Goal: Task Accomplishment & Management: Use online tool/utility

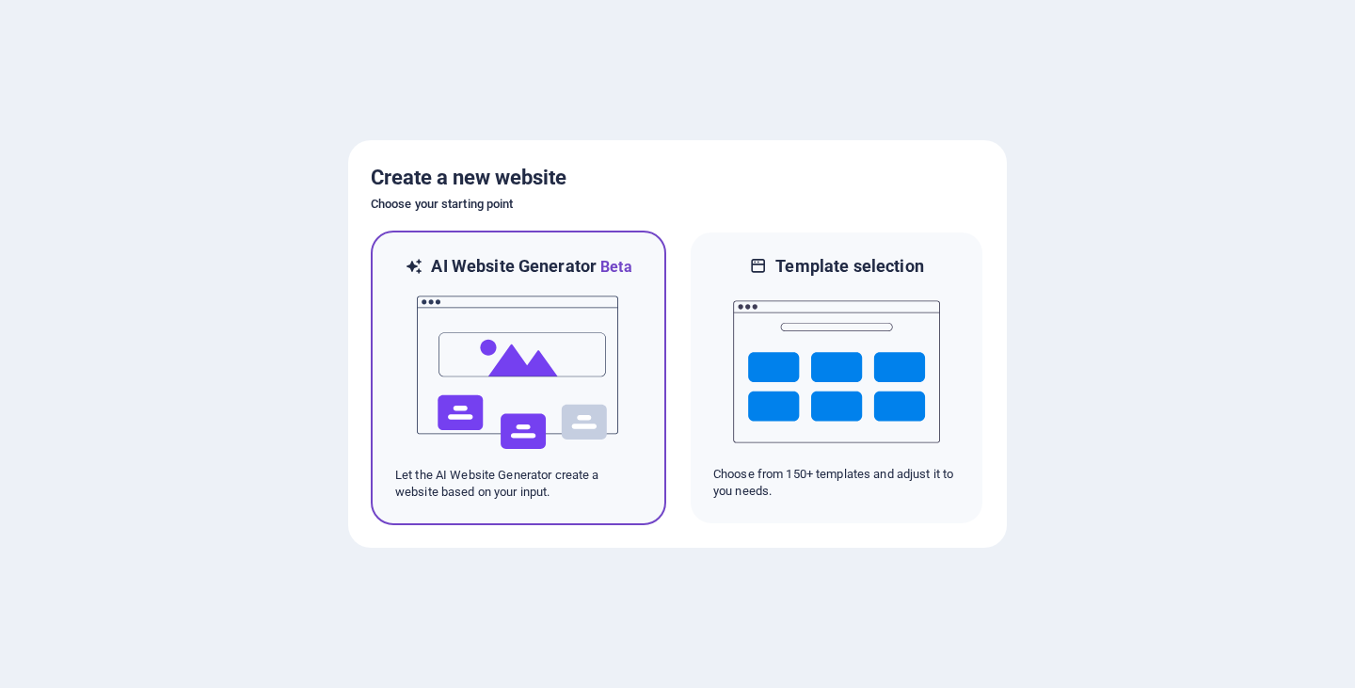
click at [533, 359] on img at bounding box center [518, 373] width 207 height 188
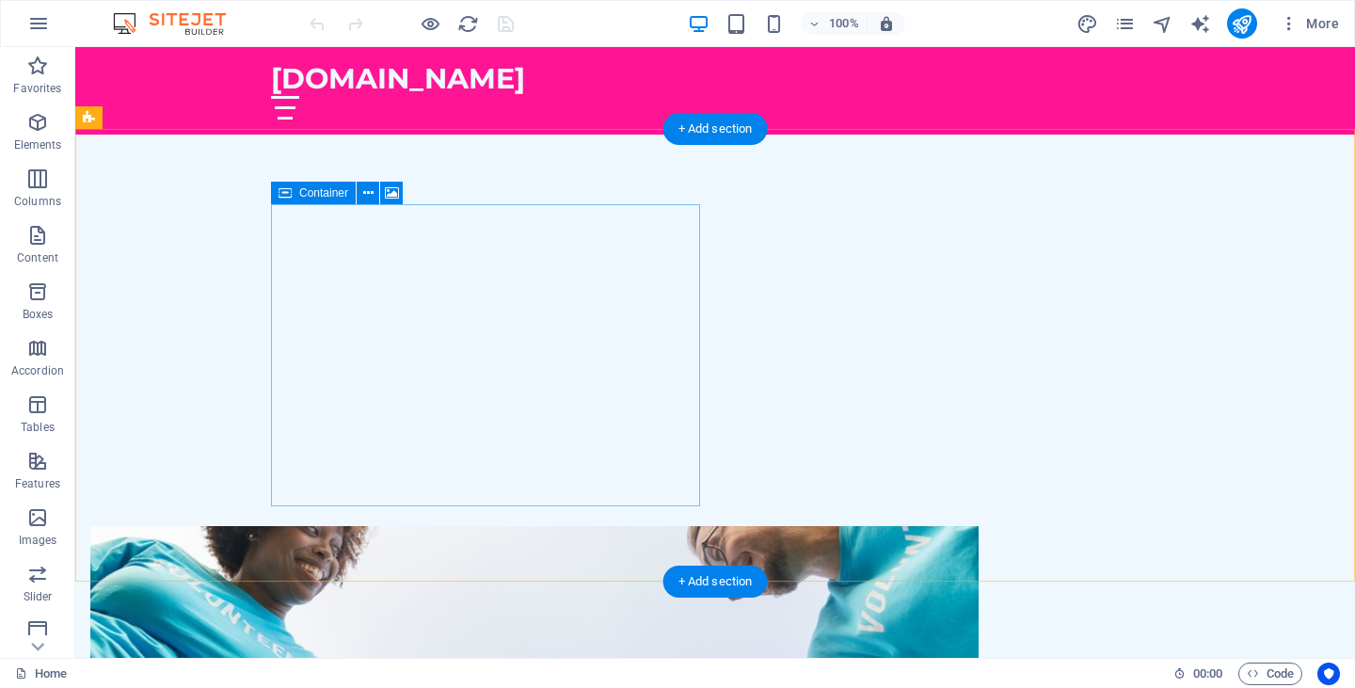
scroll to position [529, 0]
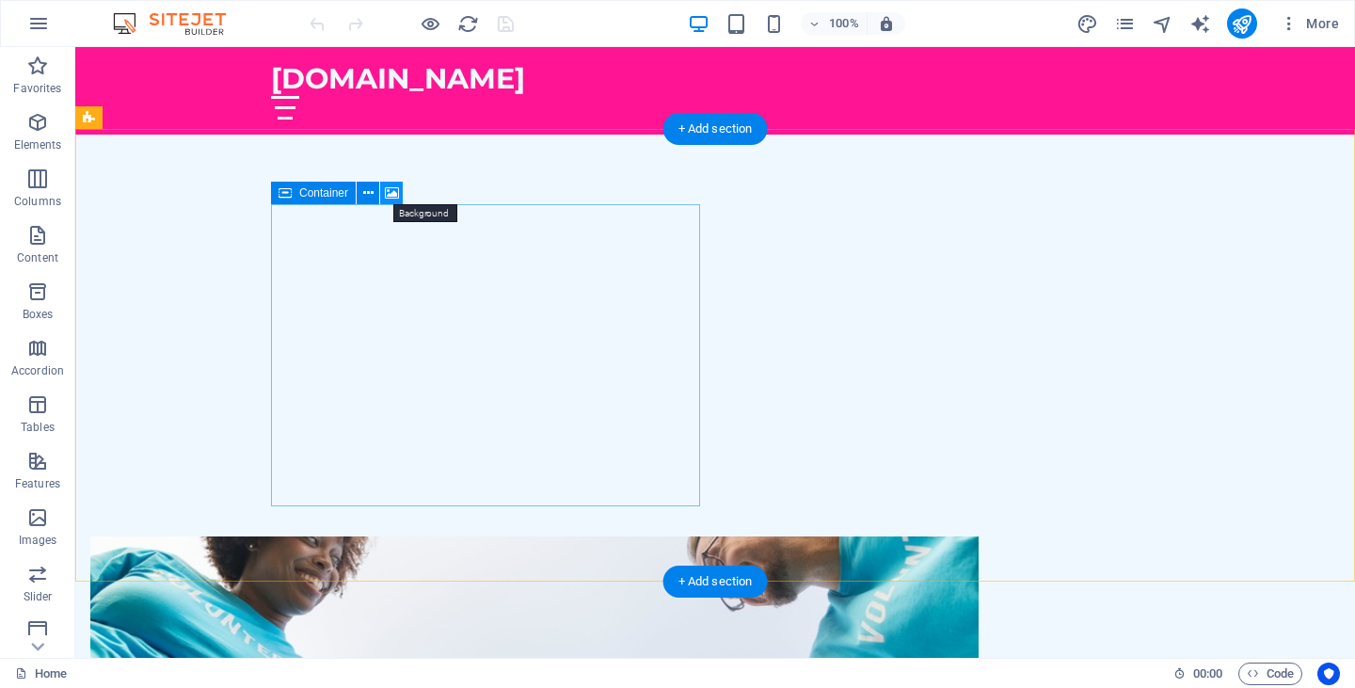
click at [390, 187] on icon at bounding box center [392, 194] width 14 height 20
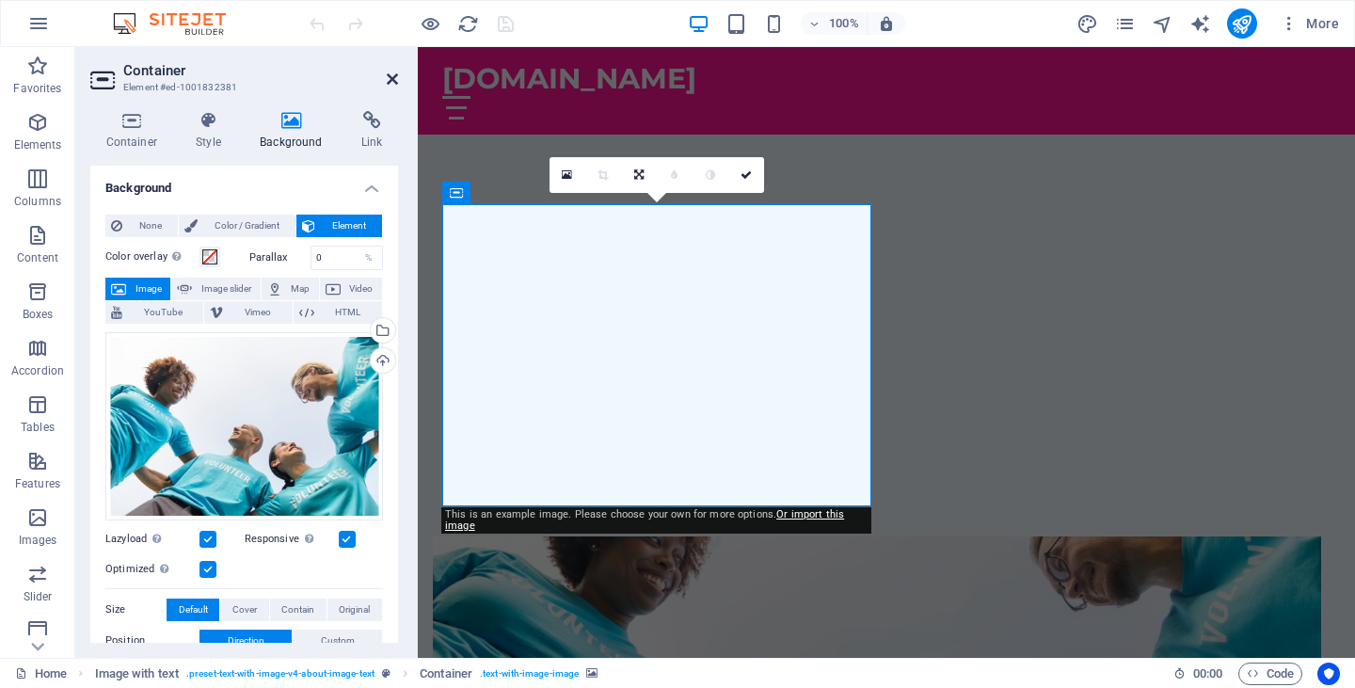
click at [387, 80] on icon at bounding box center [392, 79] width 11 height 15
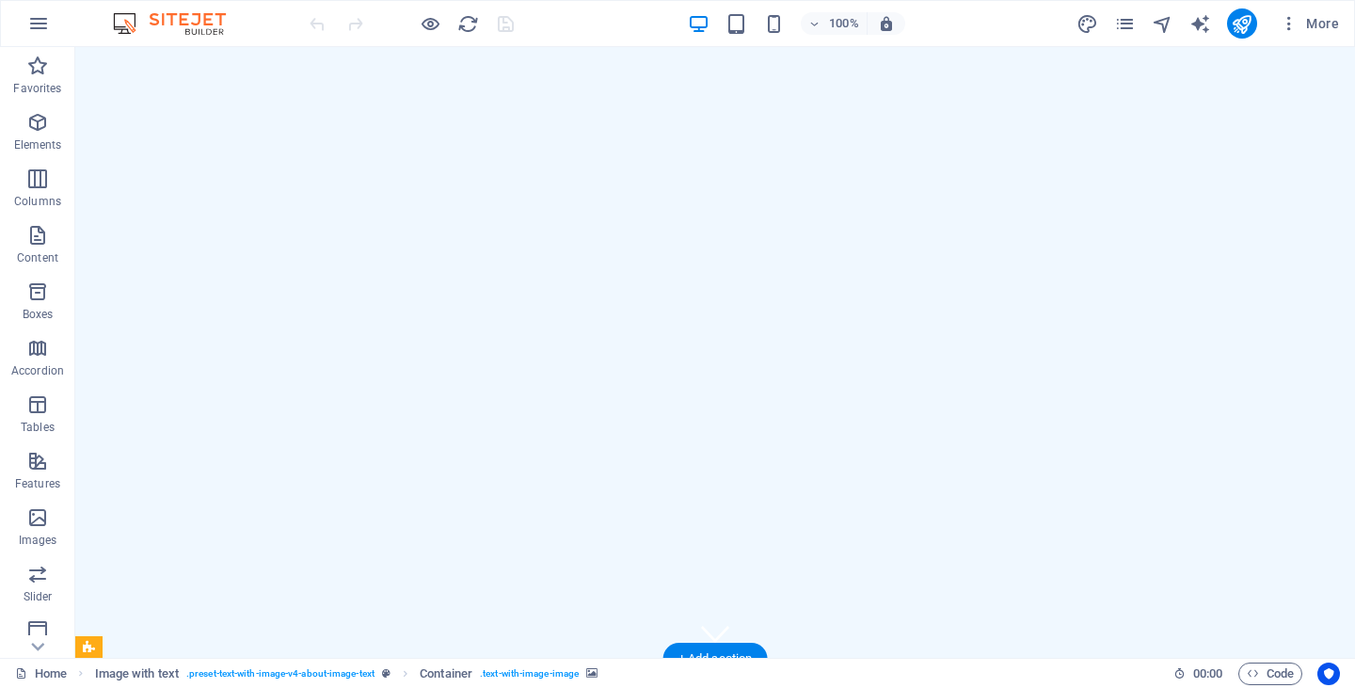
scroll to position [0, 0]
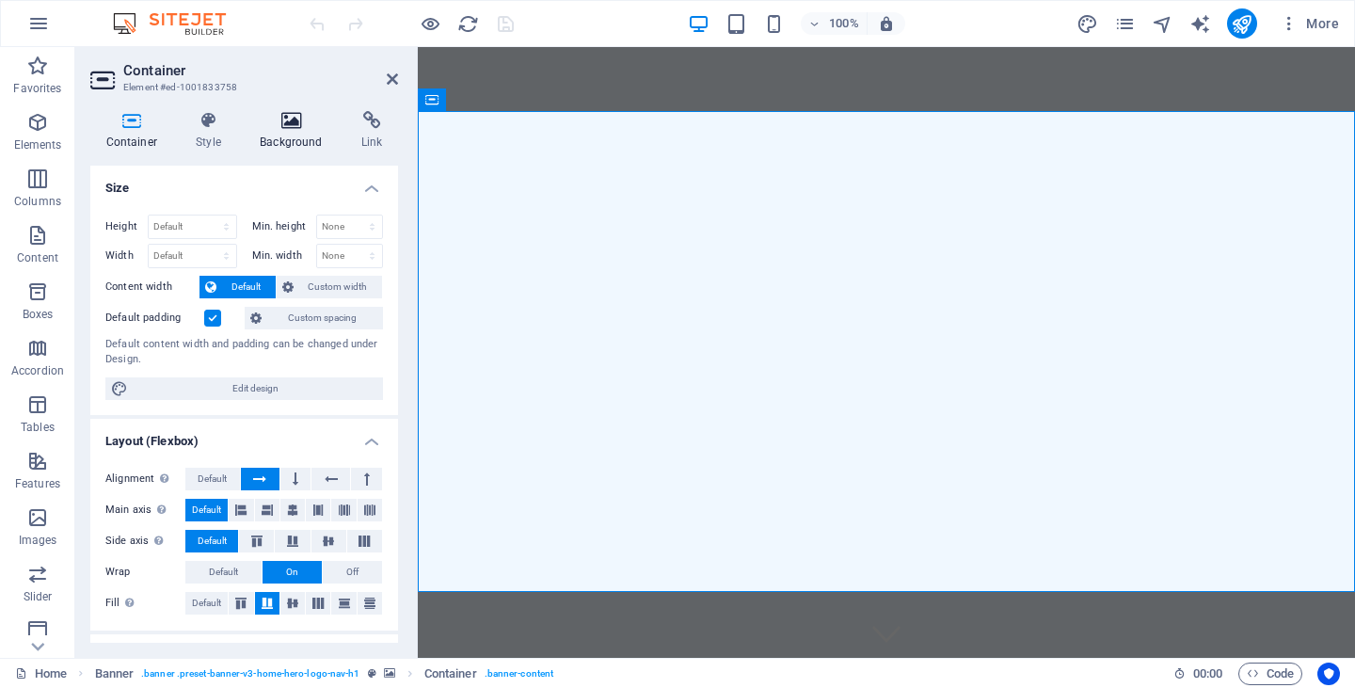
click at [294, 111] on icon at bounding box center [292, 120] width 94 height 19
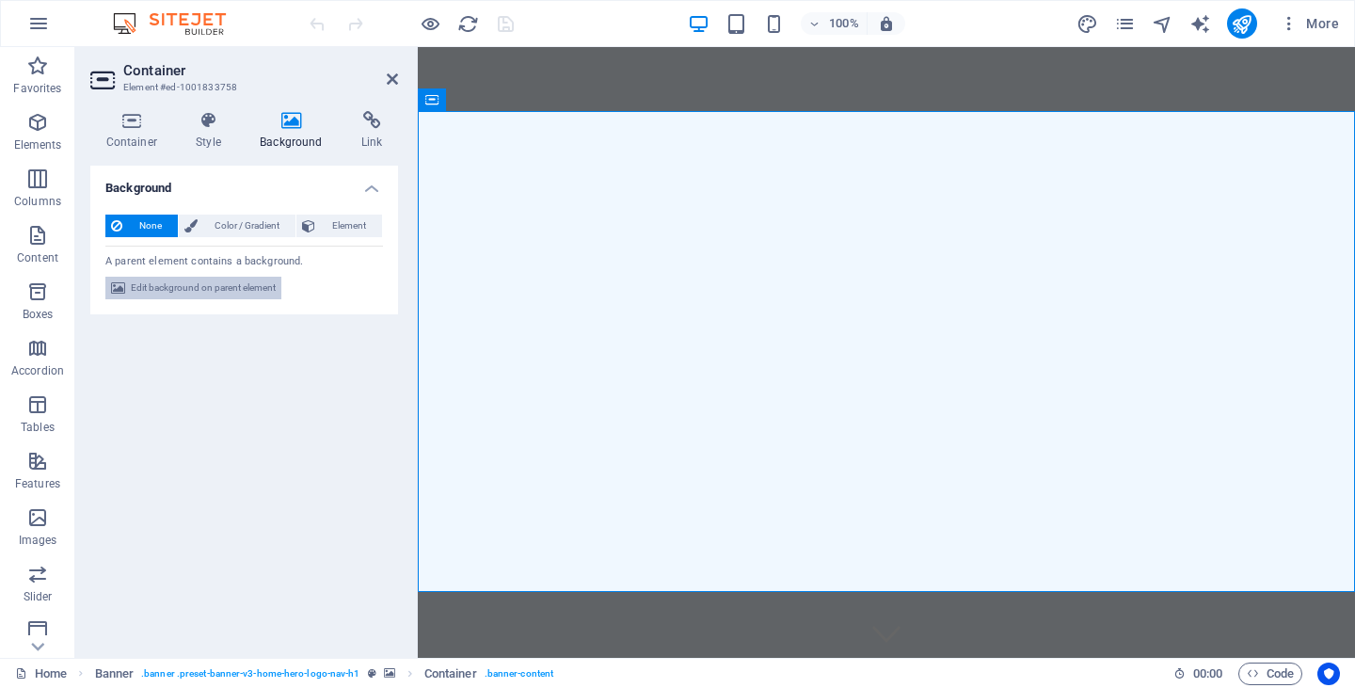
click at [154, 277] on span "Edit background on parent element" at bounding box center [203, 288] width 145 height 23
select select "ms"
select select "s"
select select "progressive"
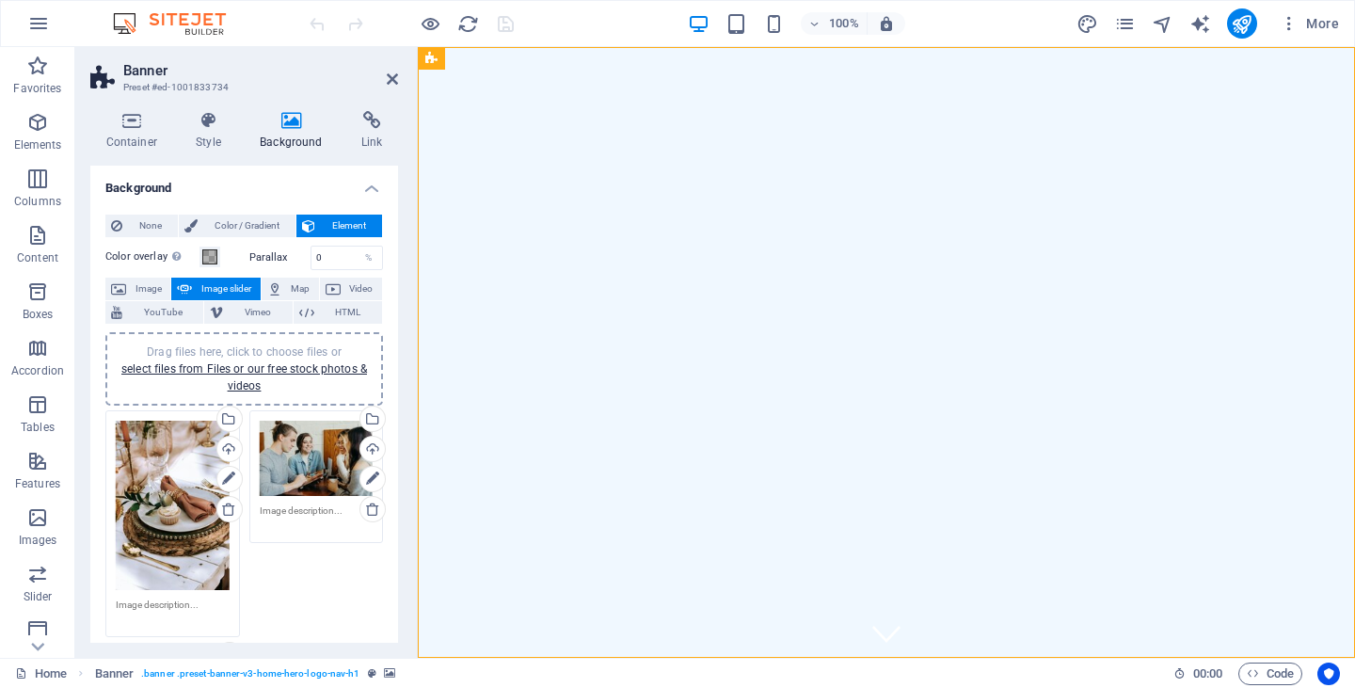
scroll to position [36, 0]
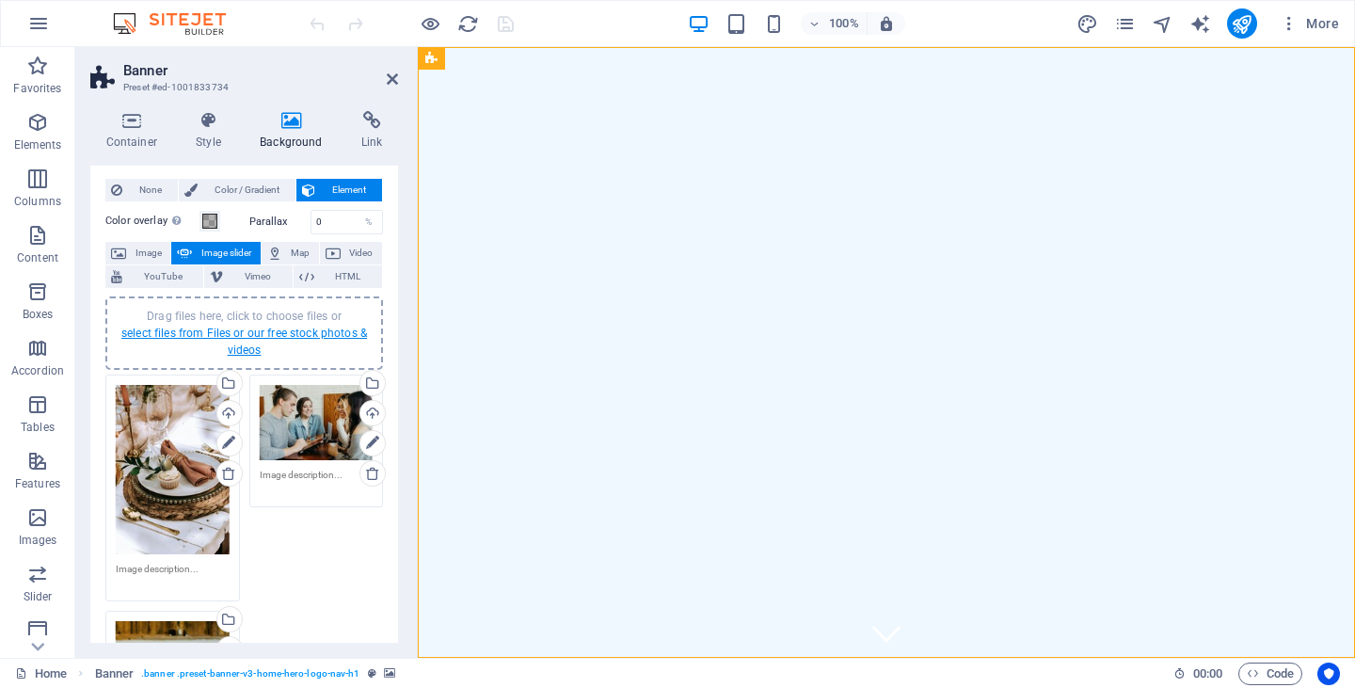
click at [278, 335] on link "select files from Files or our free stock photos & videos" at bounding box center [244, 342] width 246 height 30
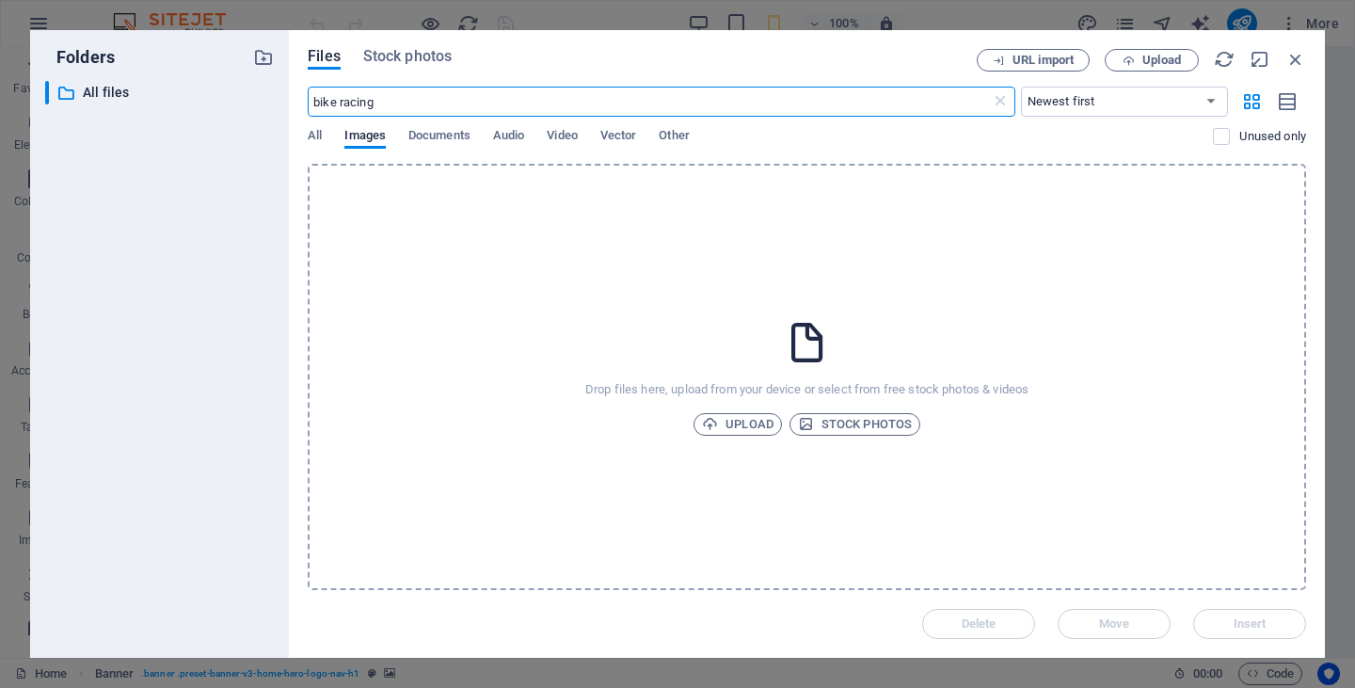
type input "bike racing"
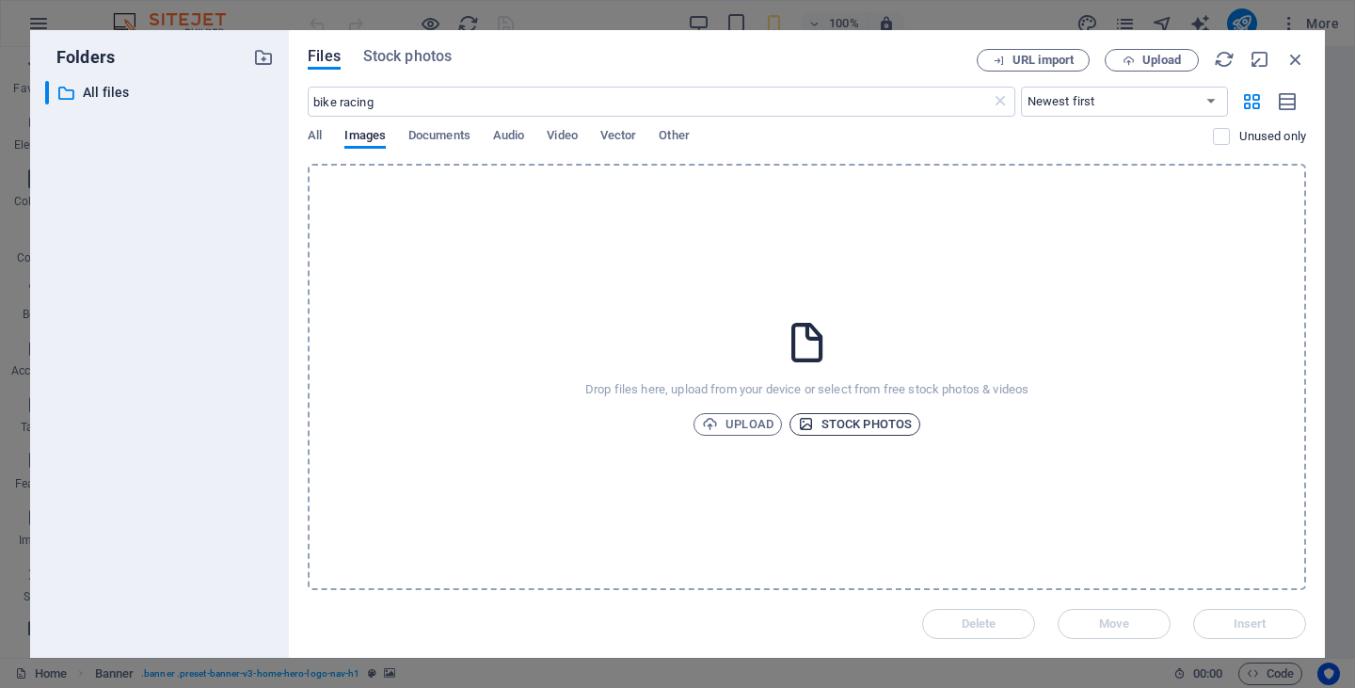
click at [844, 426] on span "Stock photos" at bounding box center [855, 424] width 114 height 23
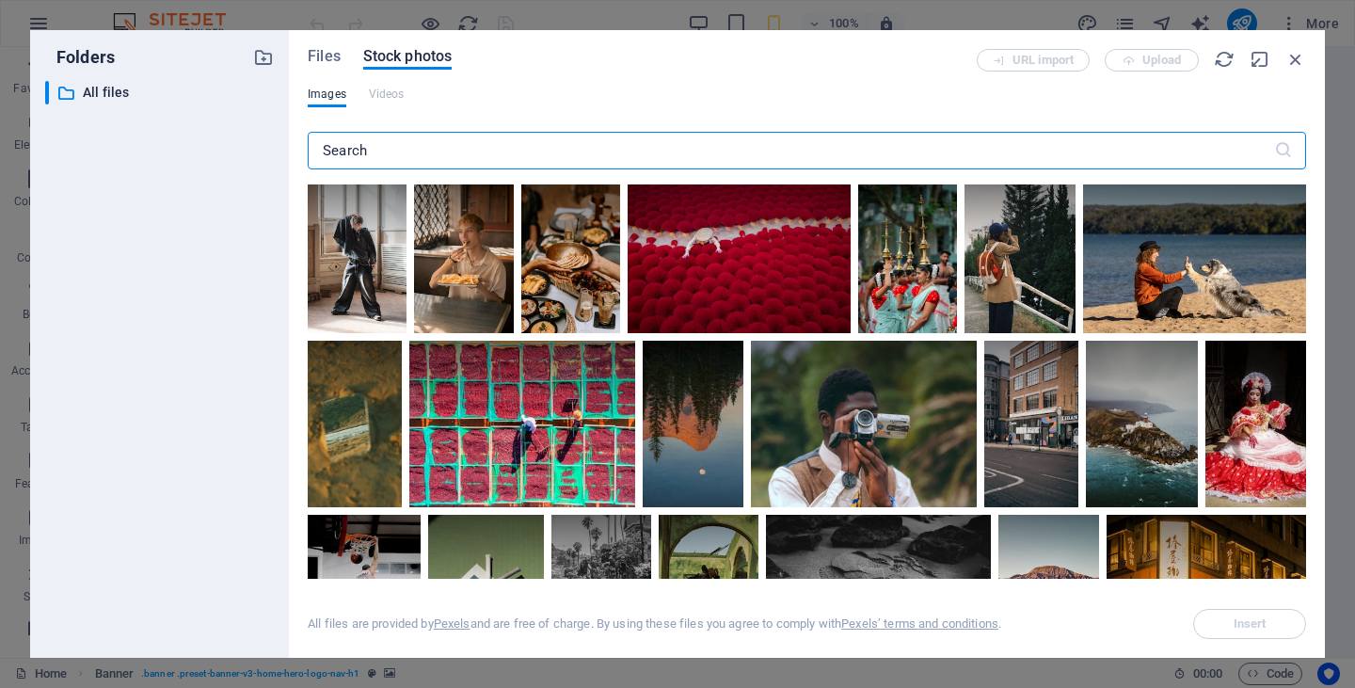
click at [445, 154] on input "text" at bounding box center [791, 151] width 967 height 38
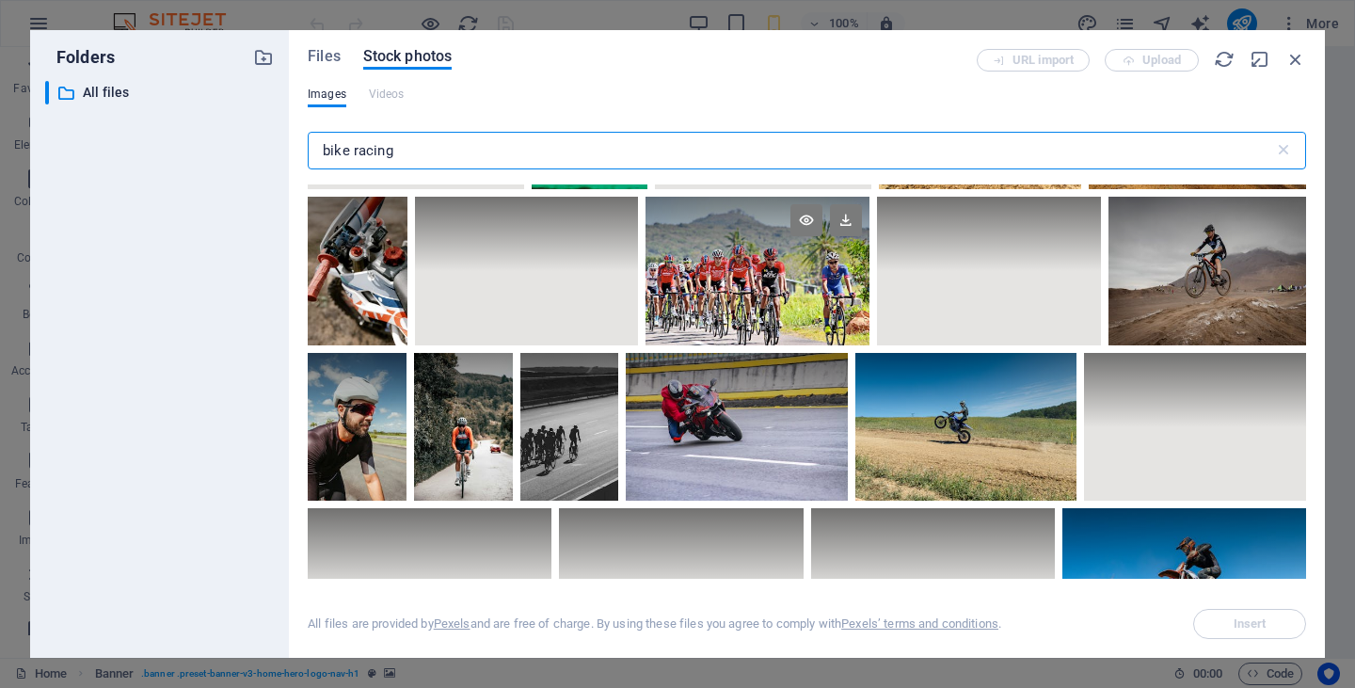
scroll to position [5379, 0]
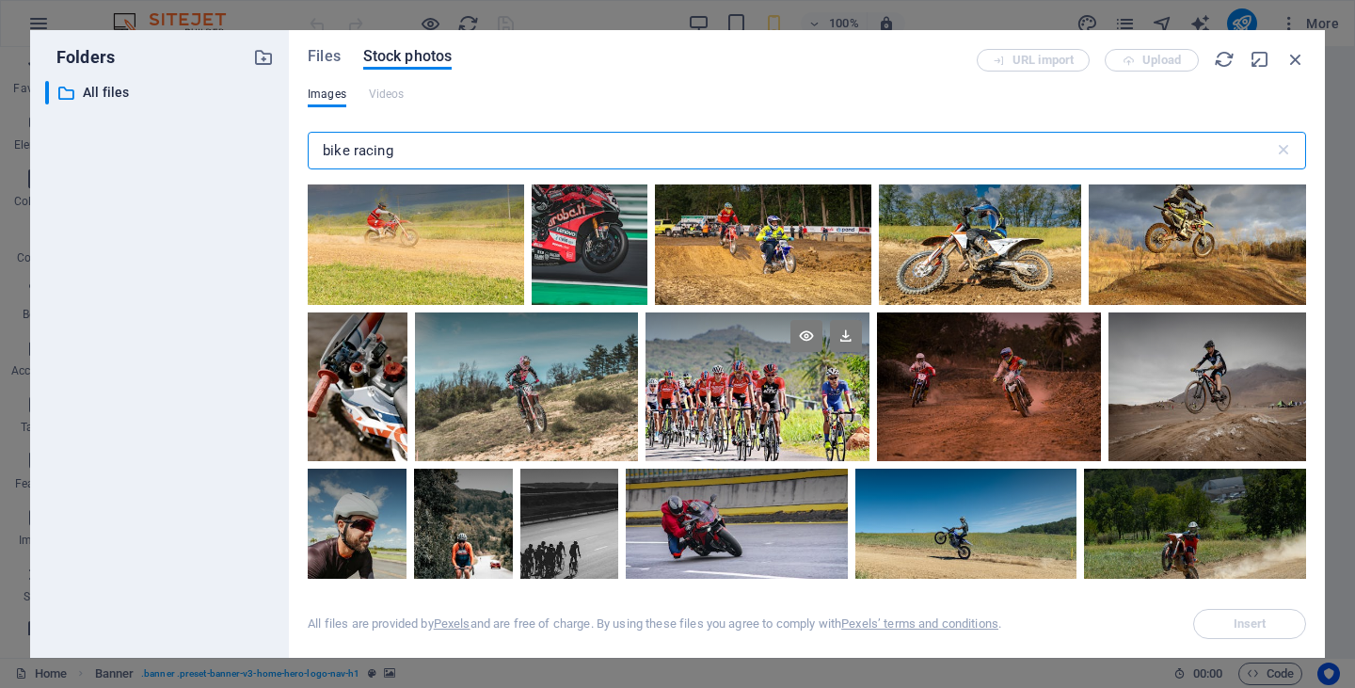
click at [718, 383] on div at bounding box center [758, 386] width 224 height 149
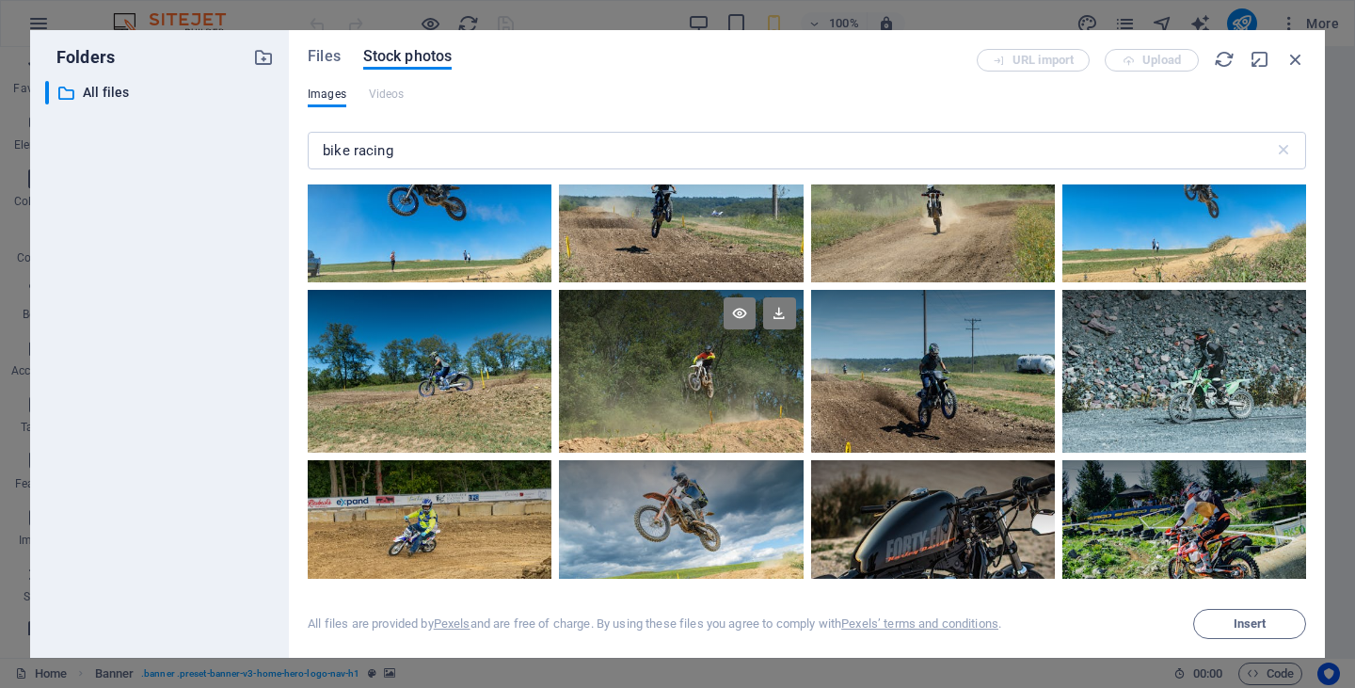
scroll to position [7361, 0]
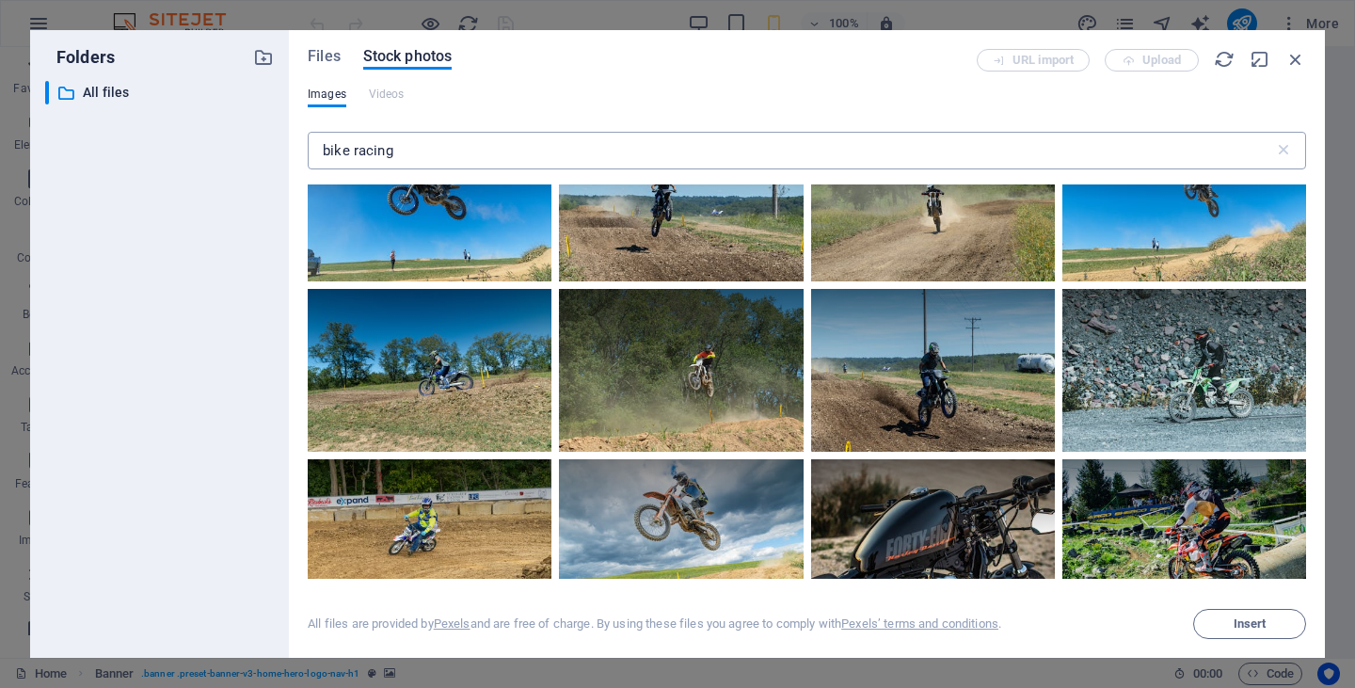
click at [404, 151] on input "bike racing" at bounding box center [791, 151] width 967 height 38
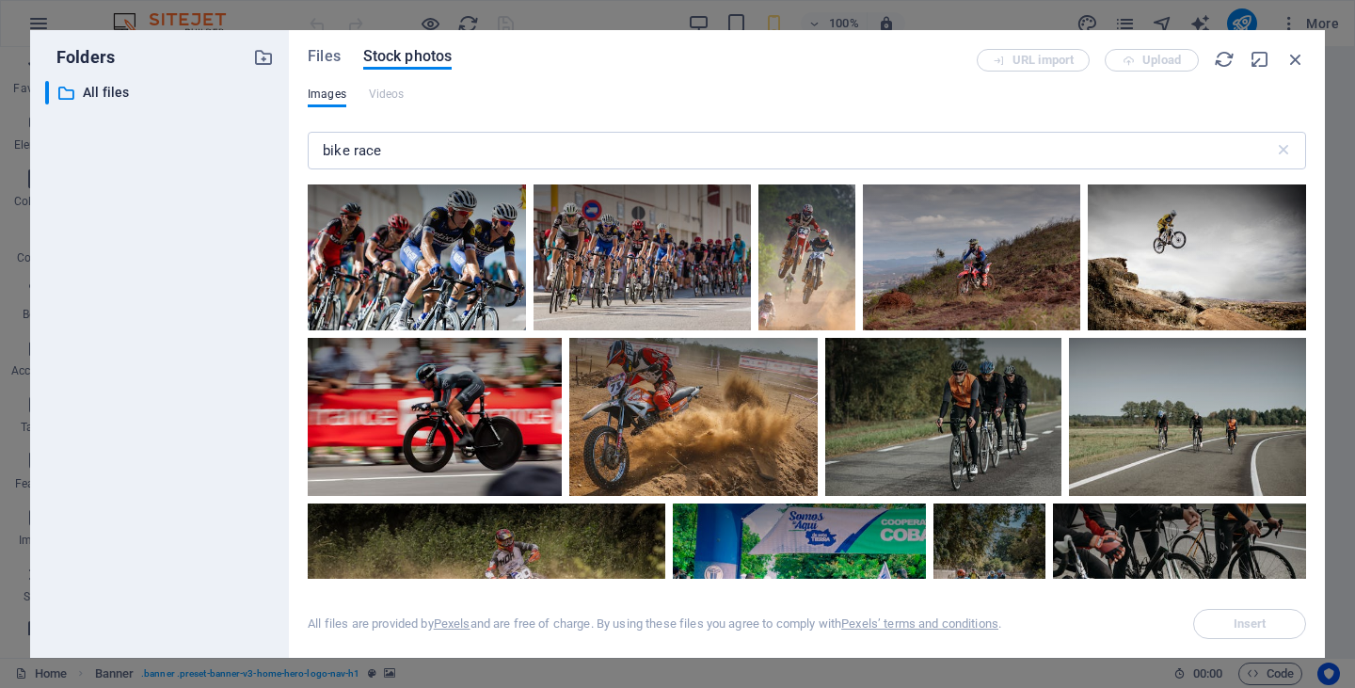
scroll to position [0, 0]
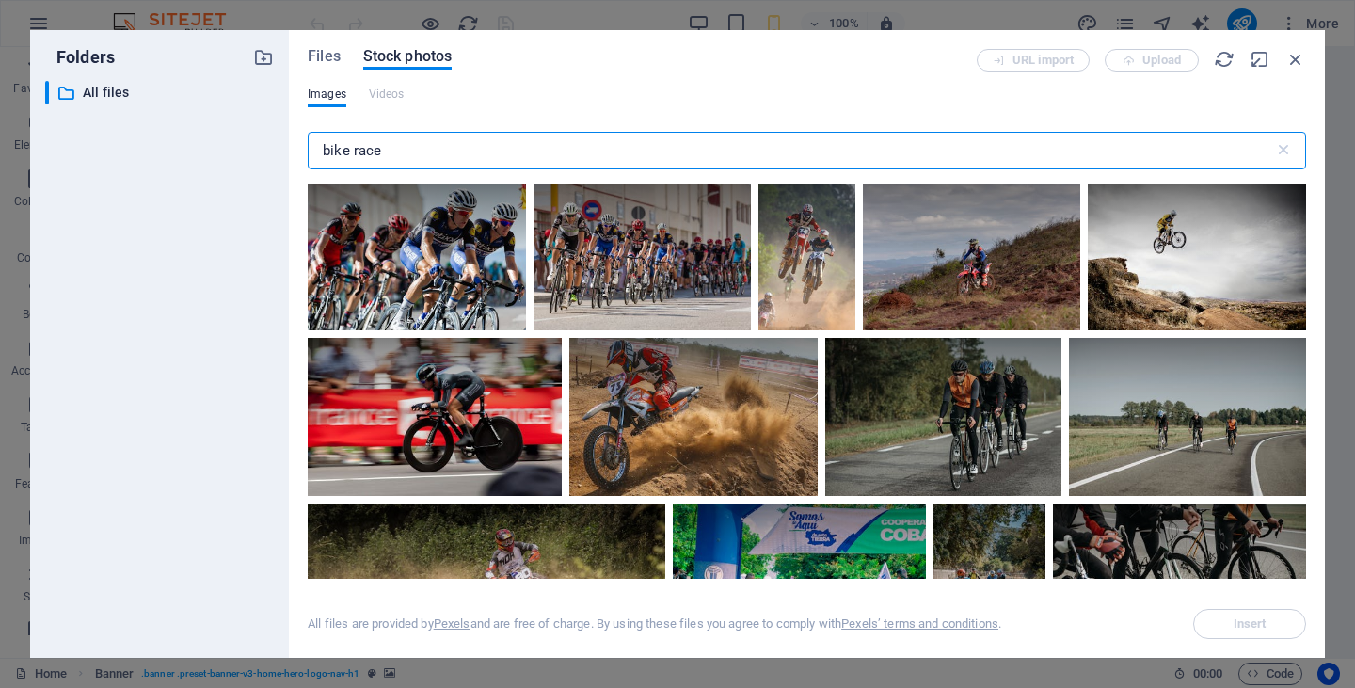
click at [322, 151] on input "bike race" at bounding box center [791, 151] width 967 height 38
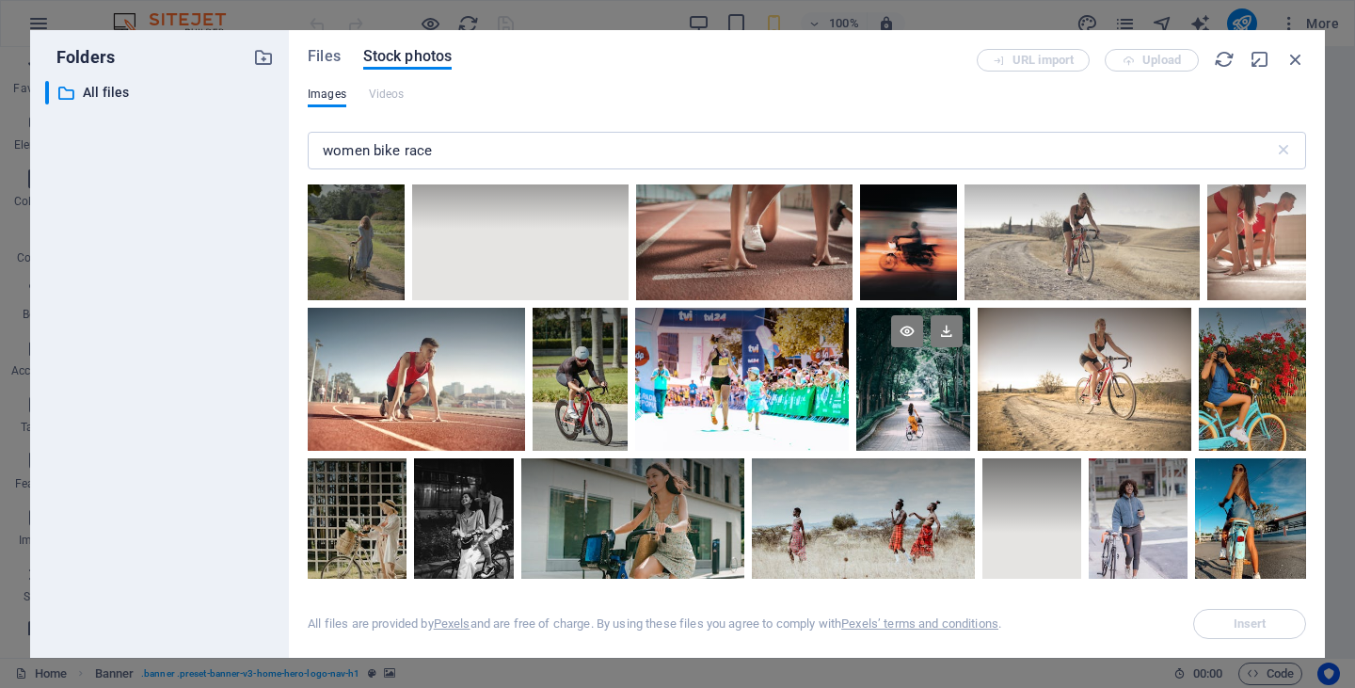
scroll to position [3195, 0]
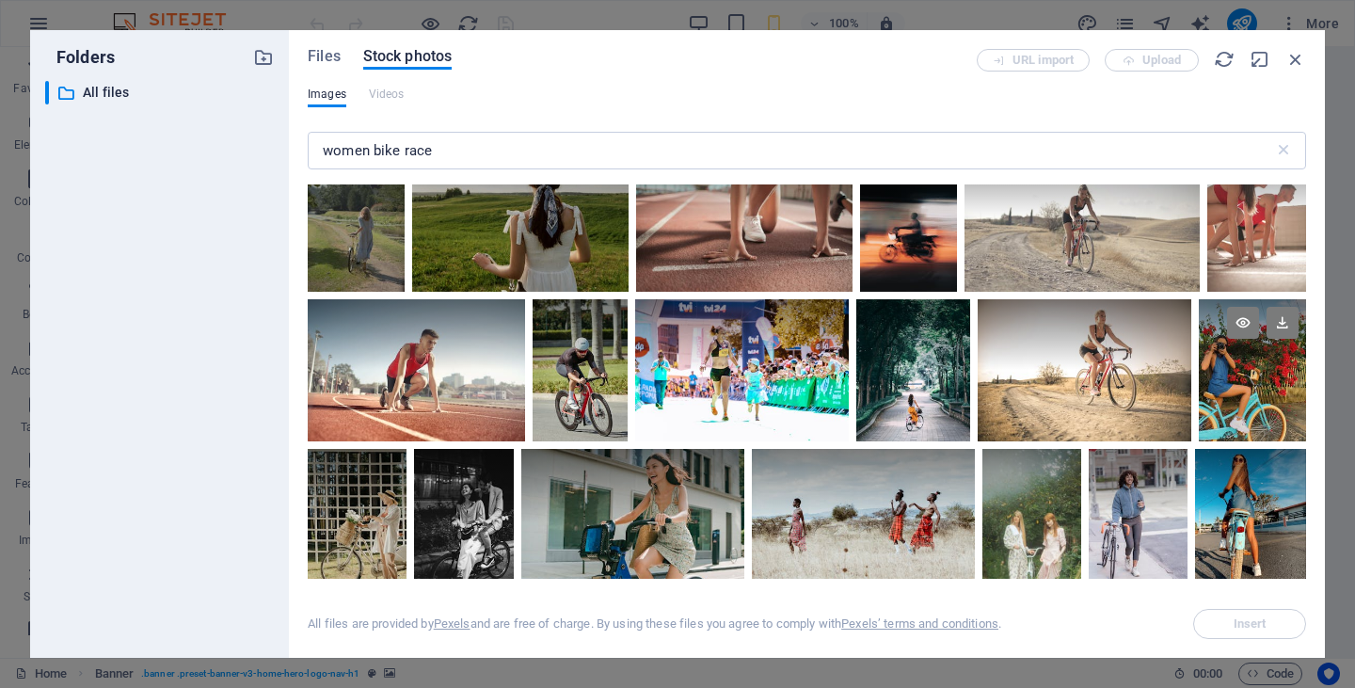
click at [1254, 381] on div at bounding box center [1252, 370] width 107 height 143
click at [1242, 311] on icon at bounding box center [1243, 323] width 32 height 32
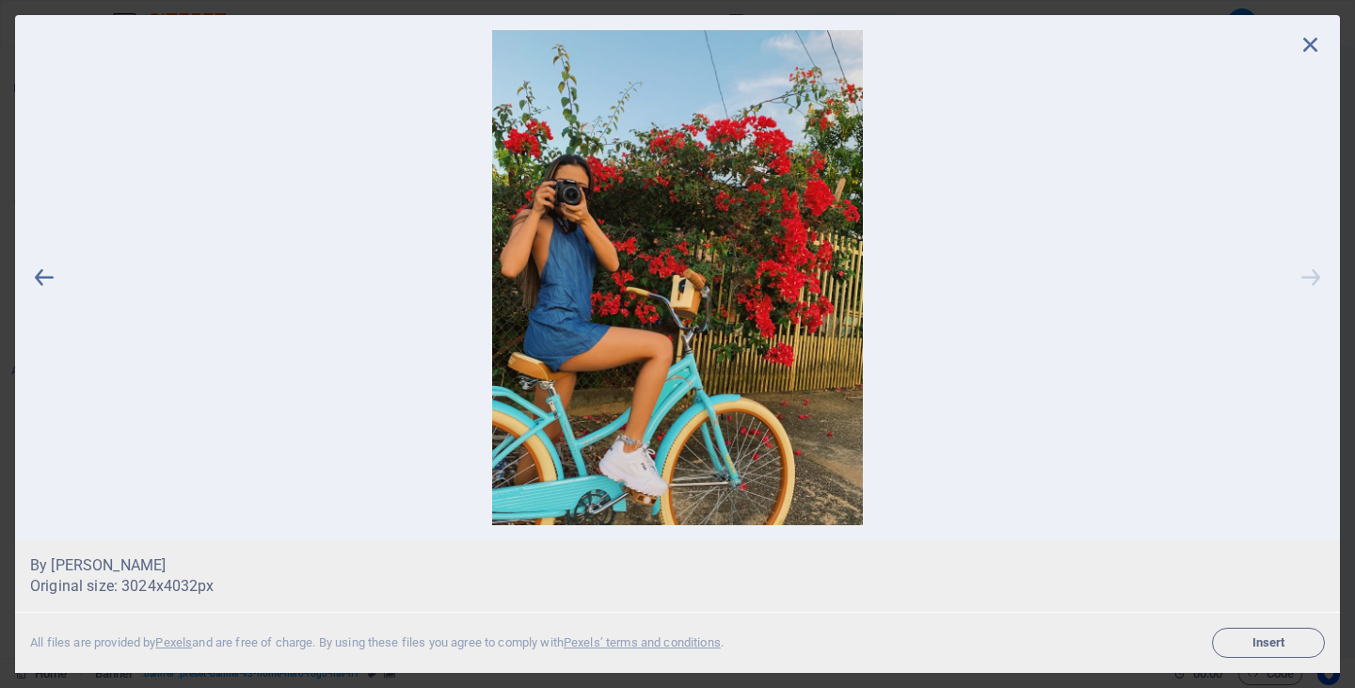
click at [1310, 276] on icon at bounding box center [1311, 277] width 28 height 495
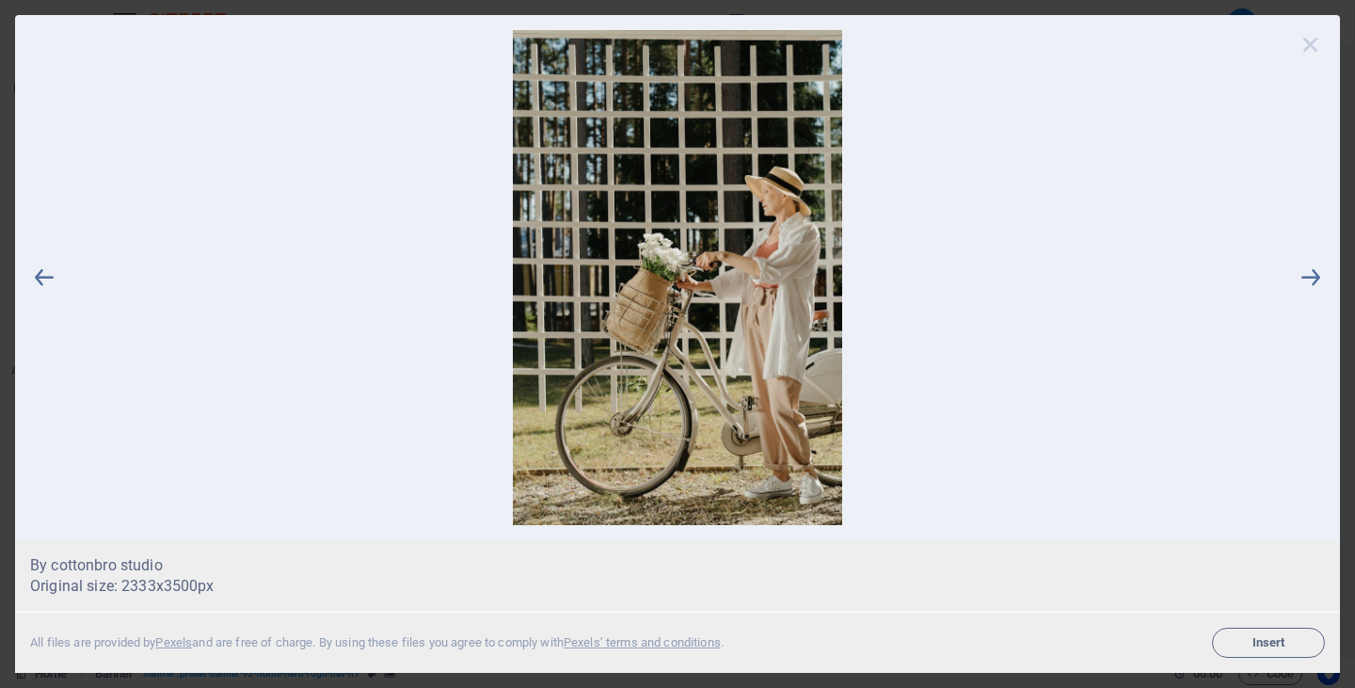
click at [1305, 38] on icon at bounding box center [1311, 44] width 28 height 28
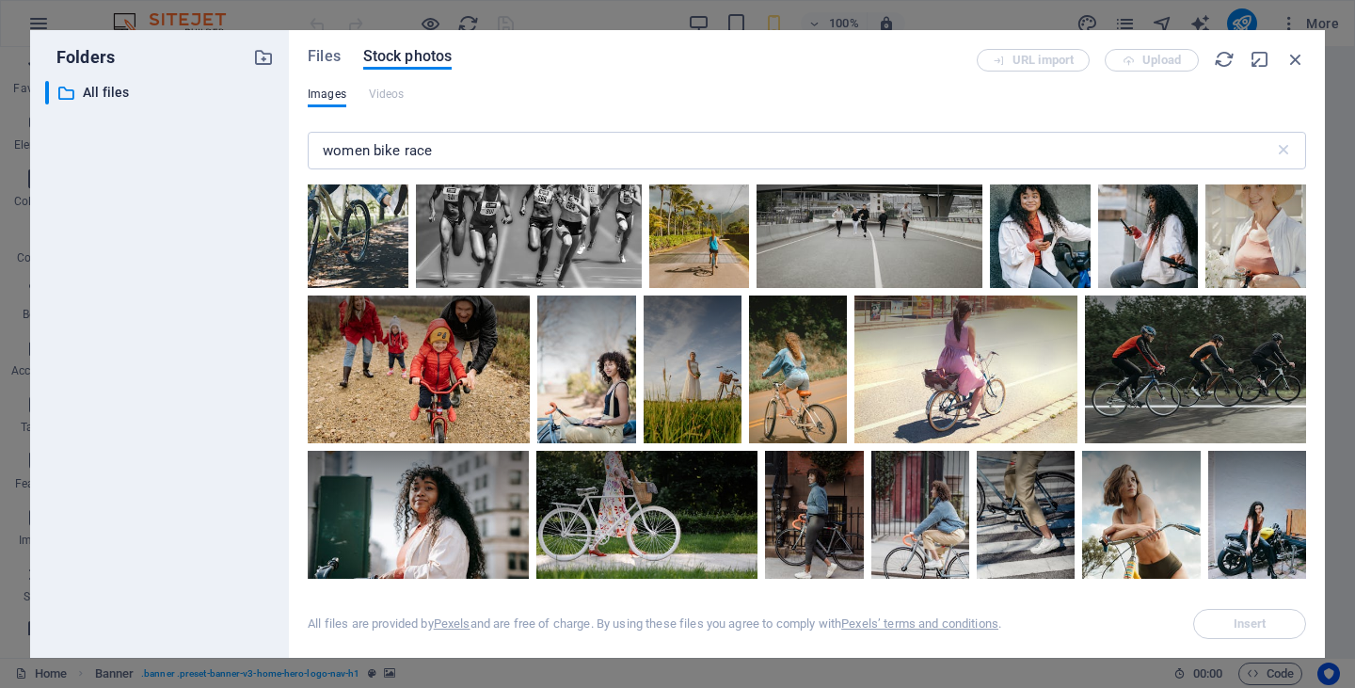
scroll to position [3665, 0]
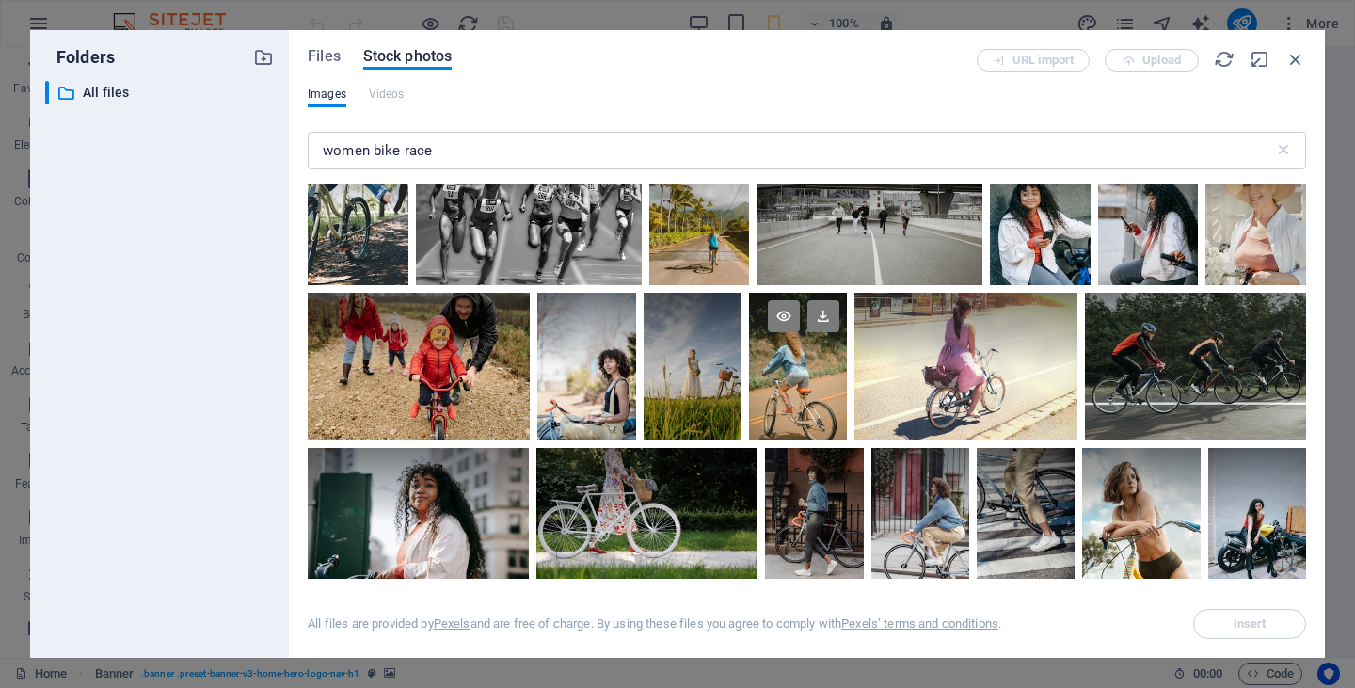
click at [798, 372] on div at bounding box center [798, 367] width 98 height 148
click at [783, 300] on icon at bounding box center [784, 316] width 32 height 32
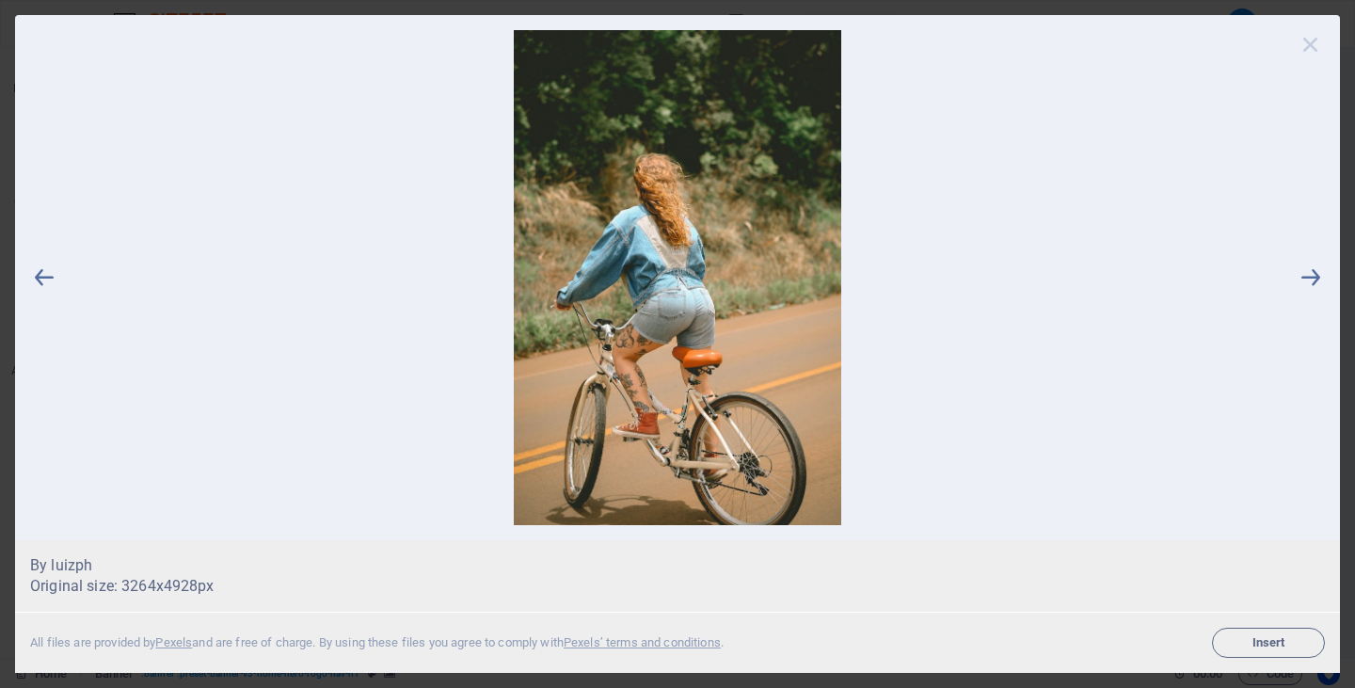
click at [1311, 47] on icon at bounding box center [1311, 44] width 28 height 28
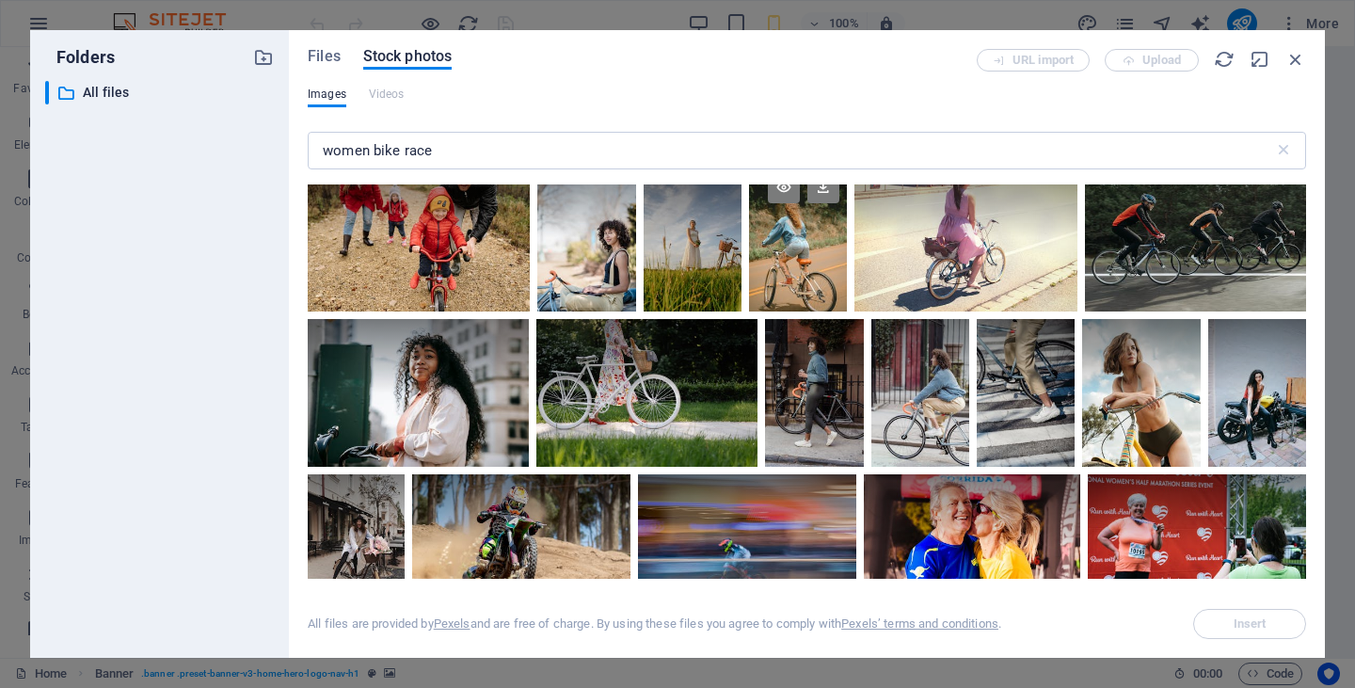
scroll to position [3798, 0]
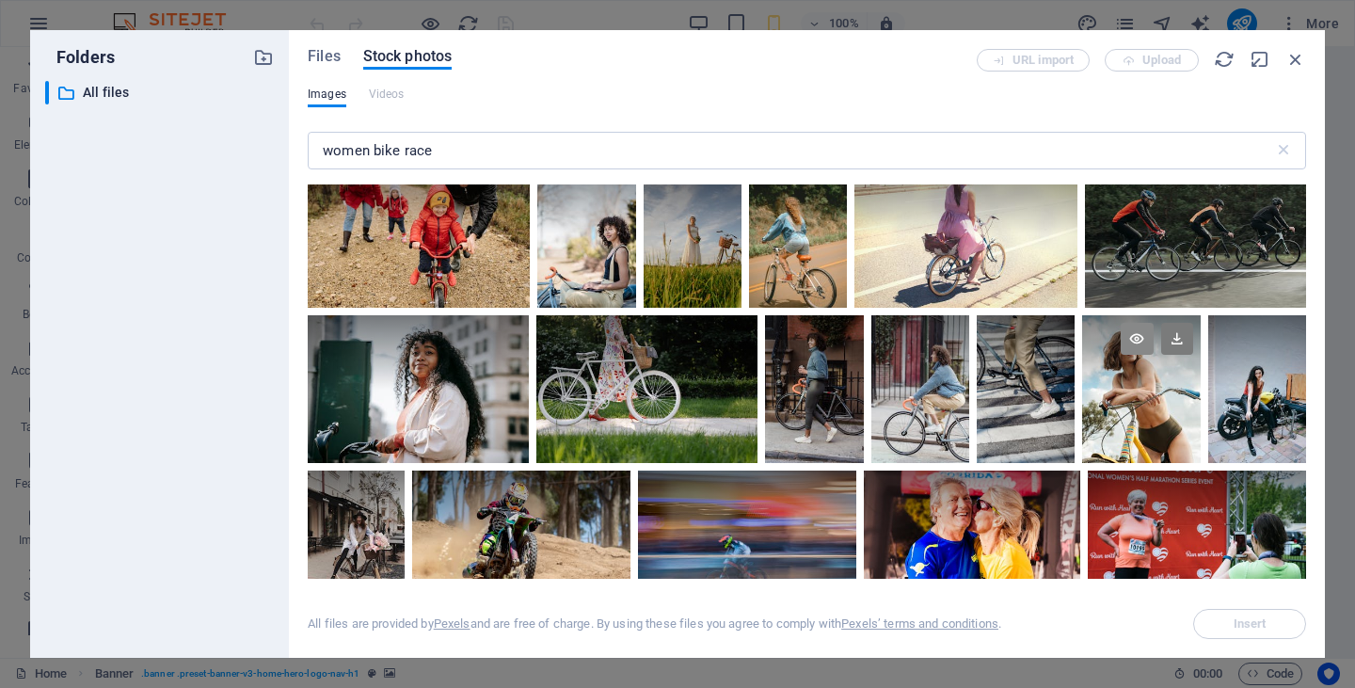
click at [1128, 333] on icon at bounding box center [1137, 339] width 32 height 32
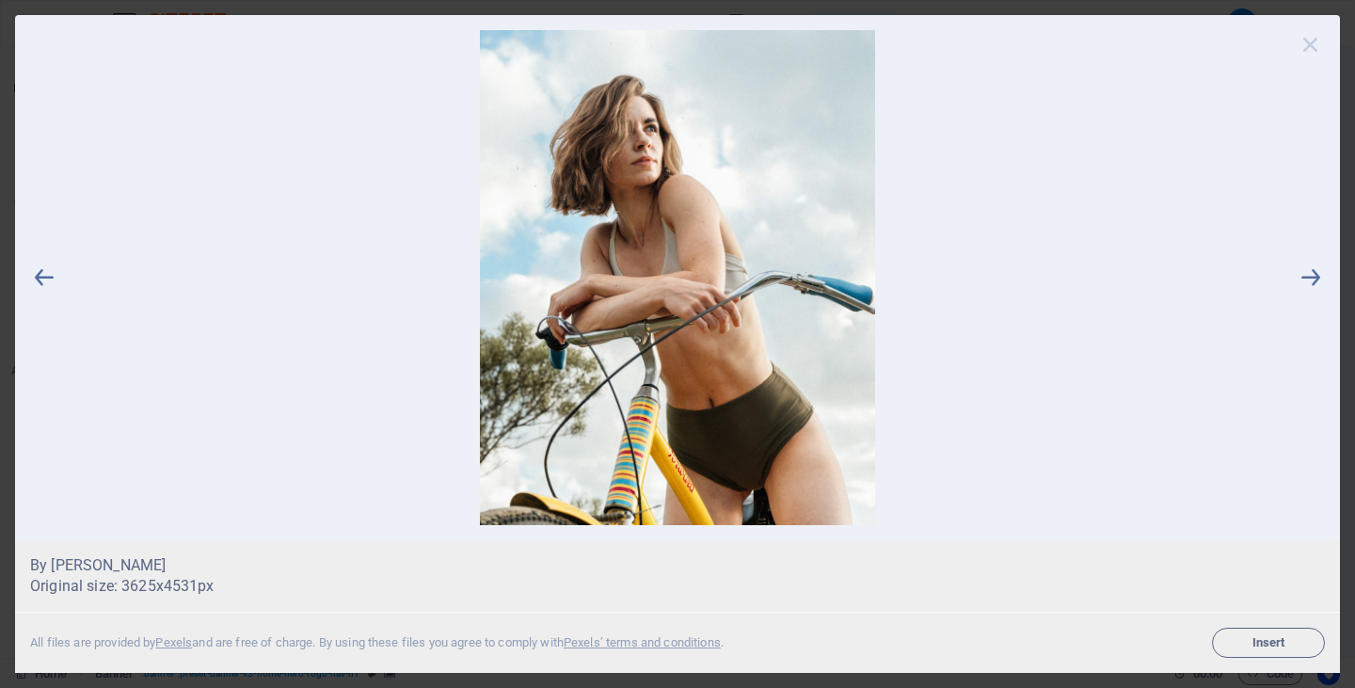
click at [1305, 36] on icon at bounding box center [1311, 44] width 28 height 28
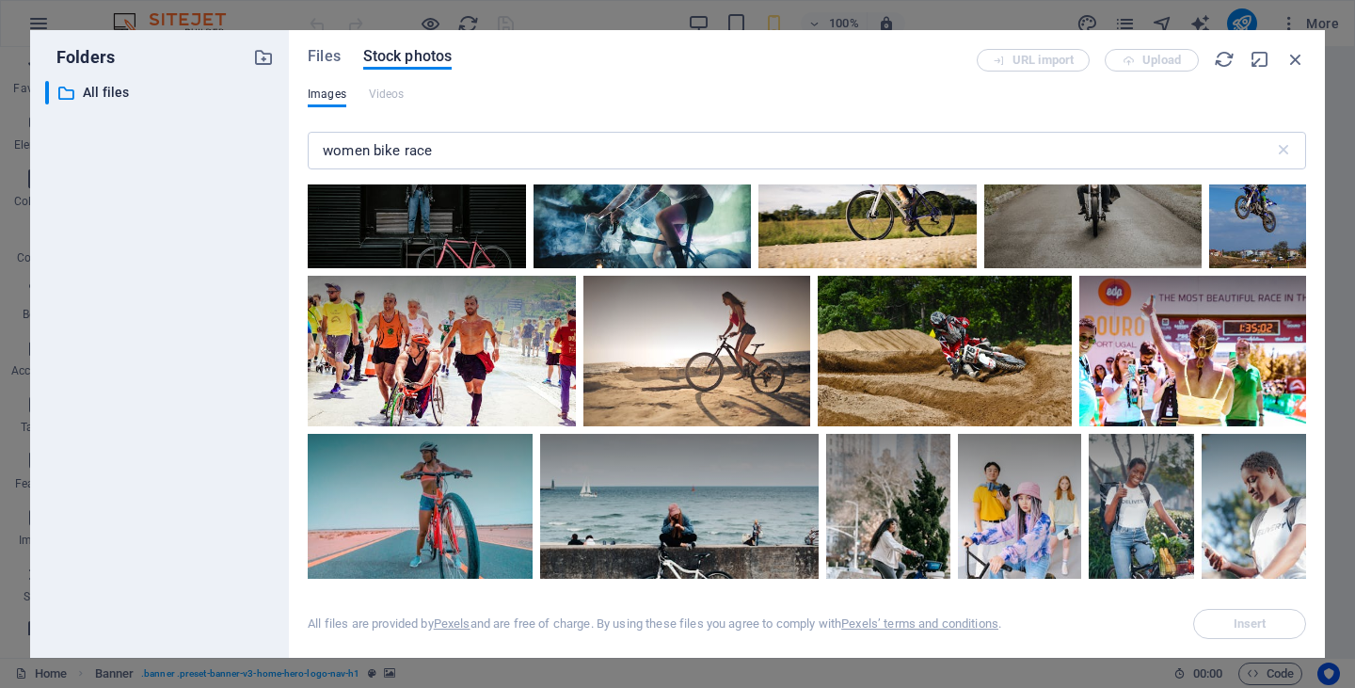
scroll to position [4831, 0]
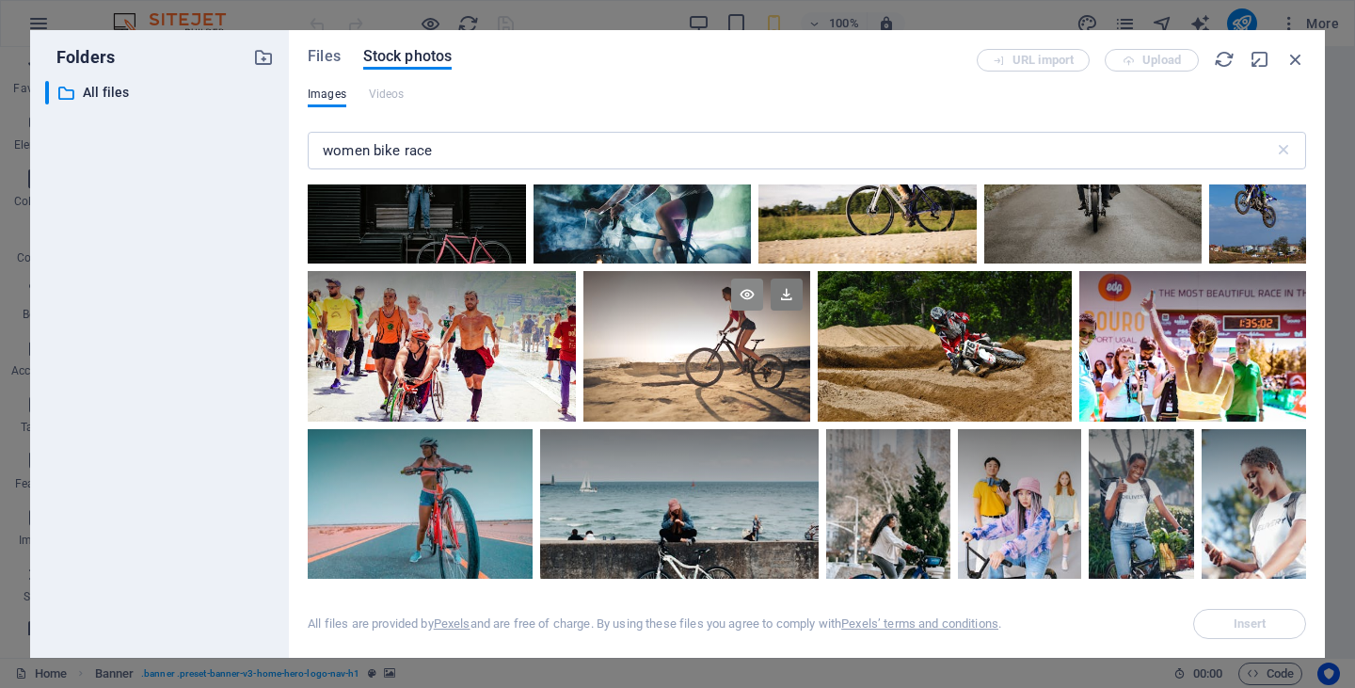
click at [745, 279] on icon at bounding box center [747, 295] width 32 height 32
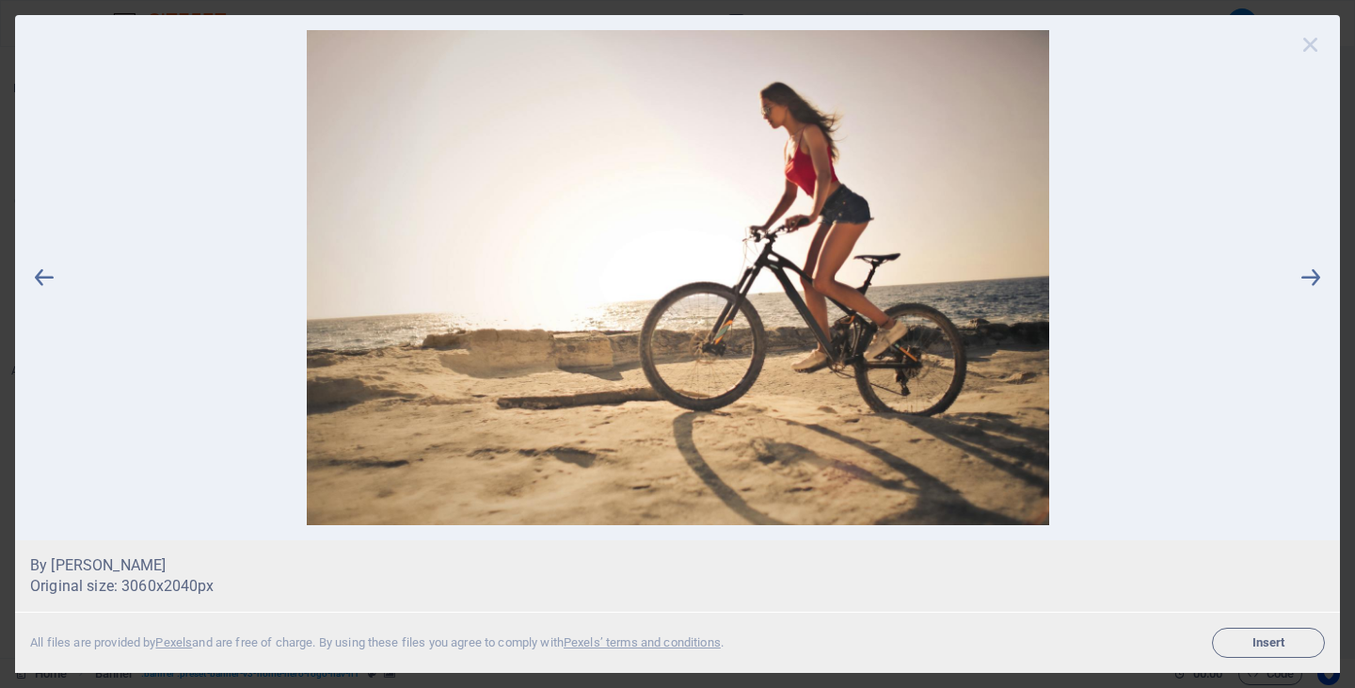
click at [1311, 44] on icon at bounding box center [1311, 44] width 28 height 28
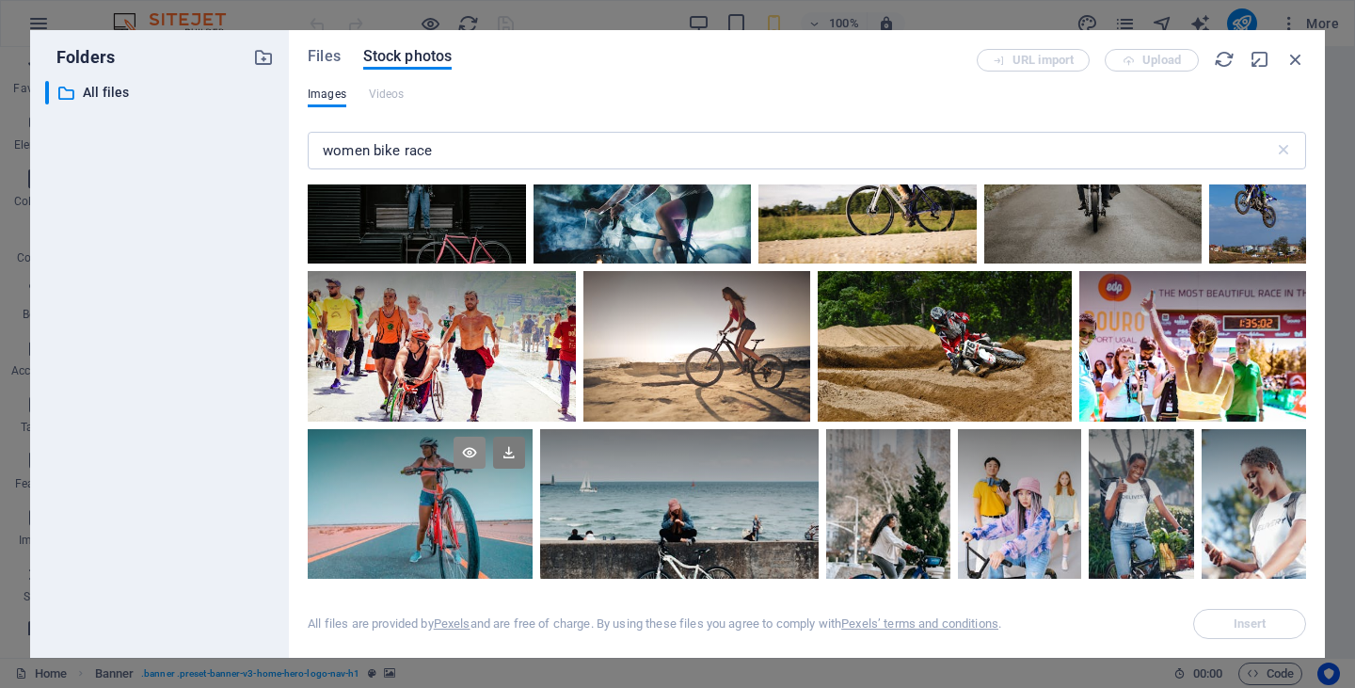
click at [468, 437] on icon at bounding box center [470, 453] width 32 height 32
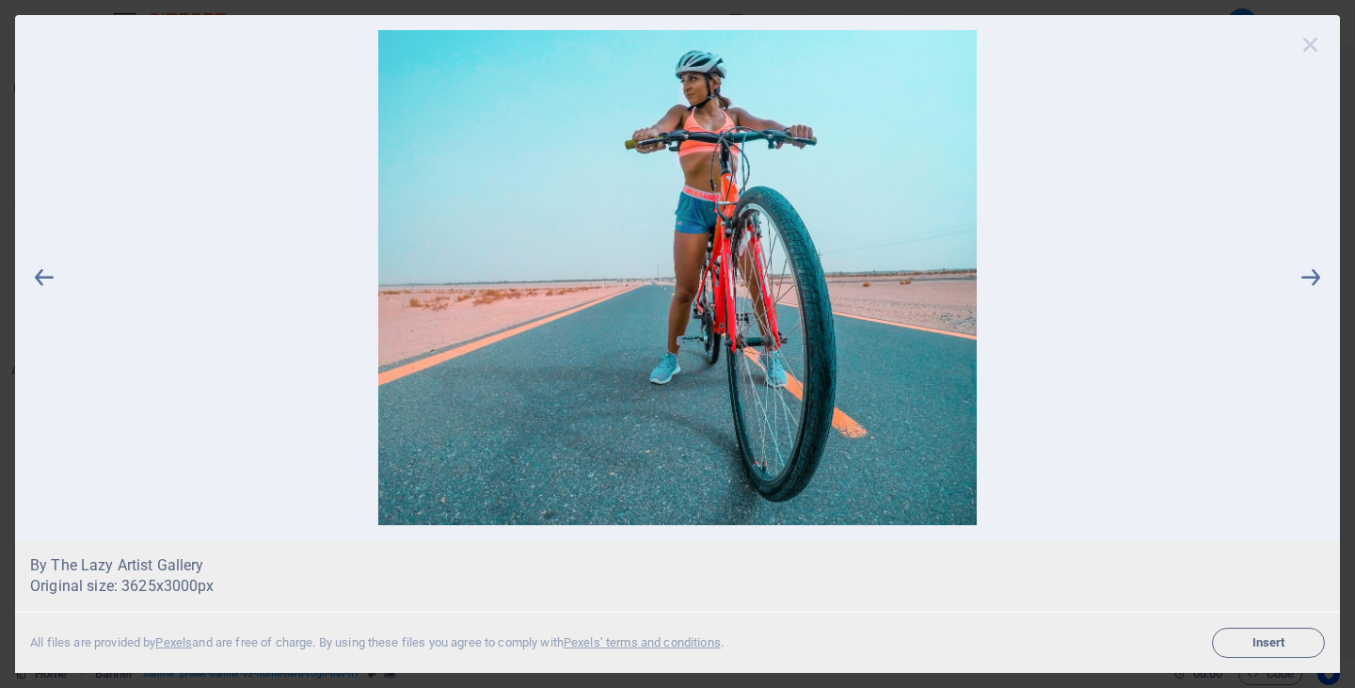
click at [1314, 48] on icon at bounding box center [1311, 44] width 28 height 28
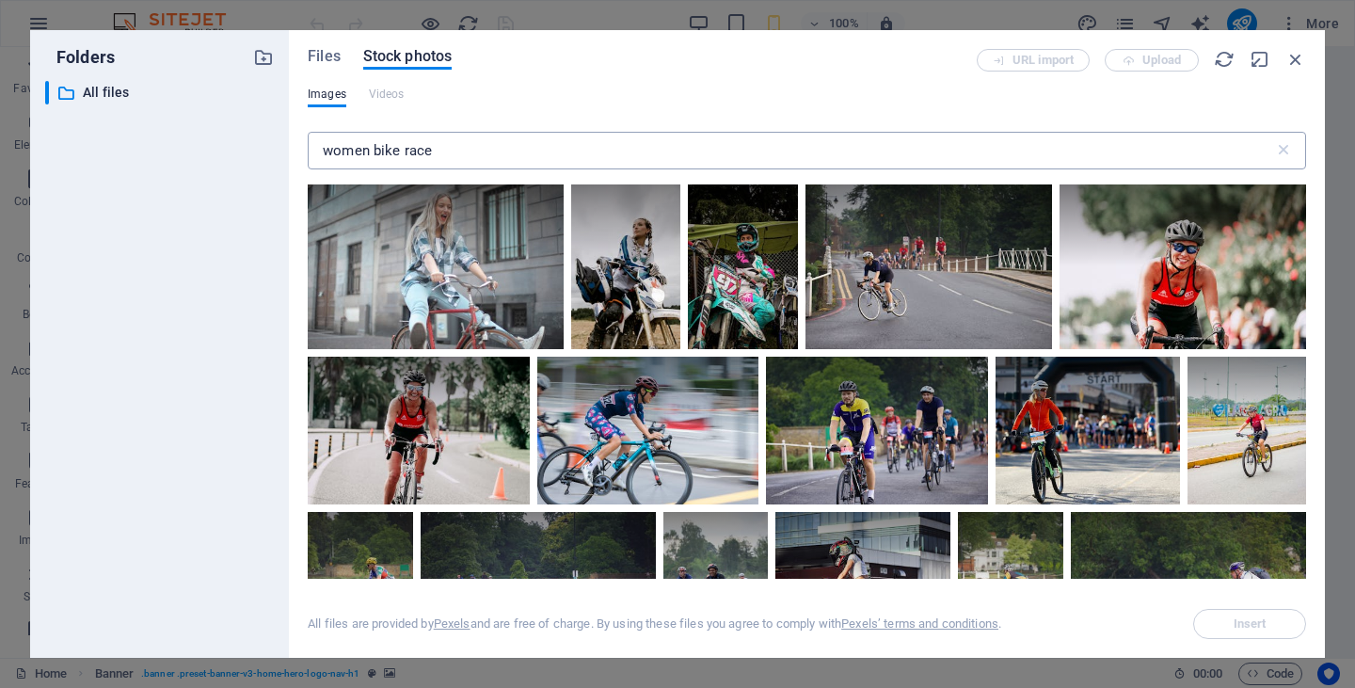
scroll to position [0, 0]
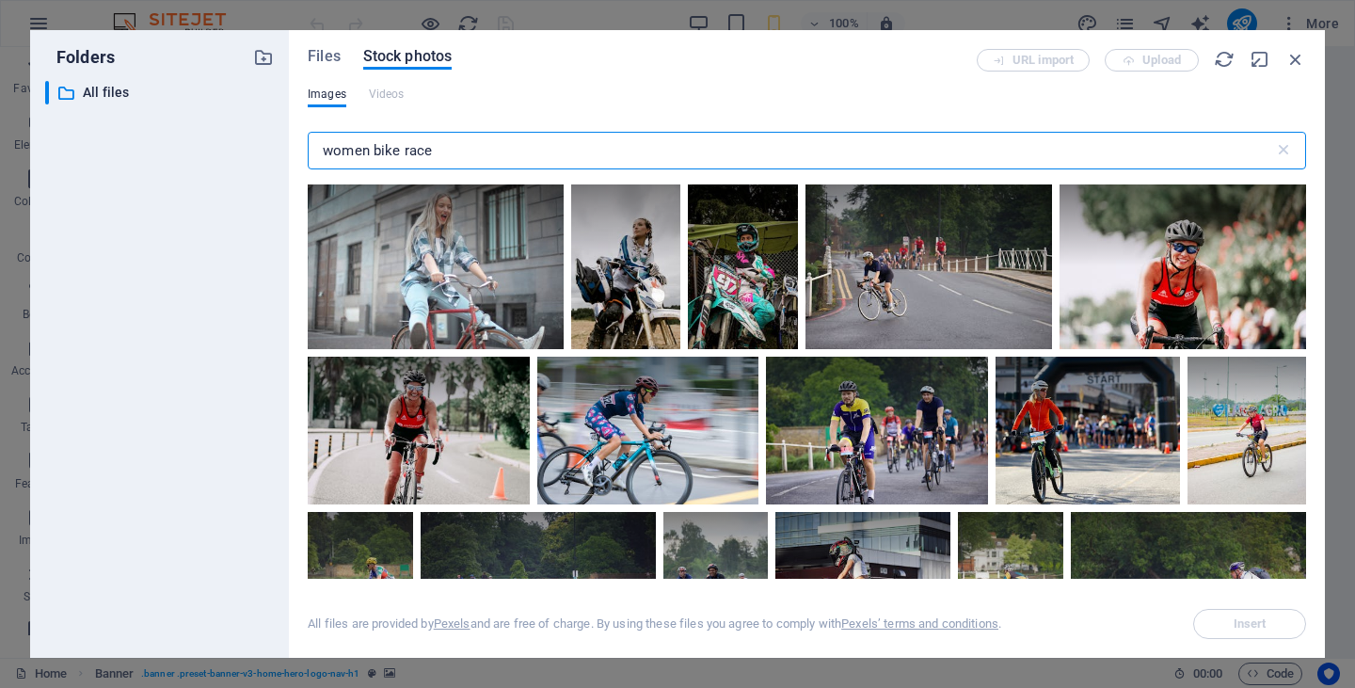
drag, startPoint x: 443, startPoint y: 150, endPoint x: 386, endPoint y: 150, distance: 57.4
click at [386, 150] on input "women bike race" at bounding box center [791, 151] width 967 height 38
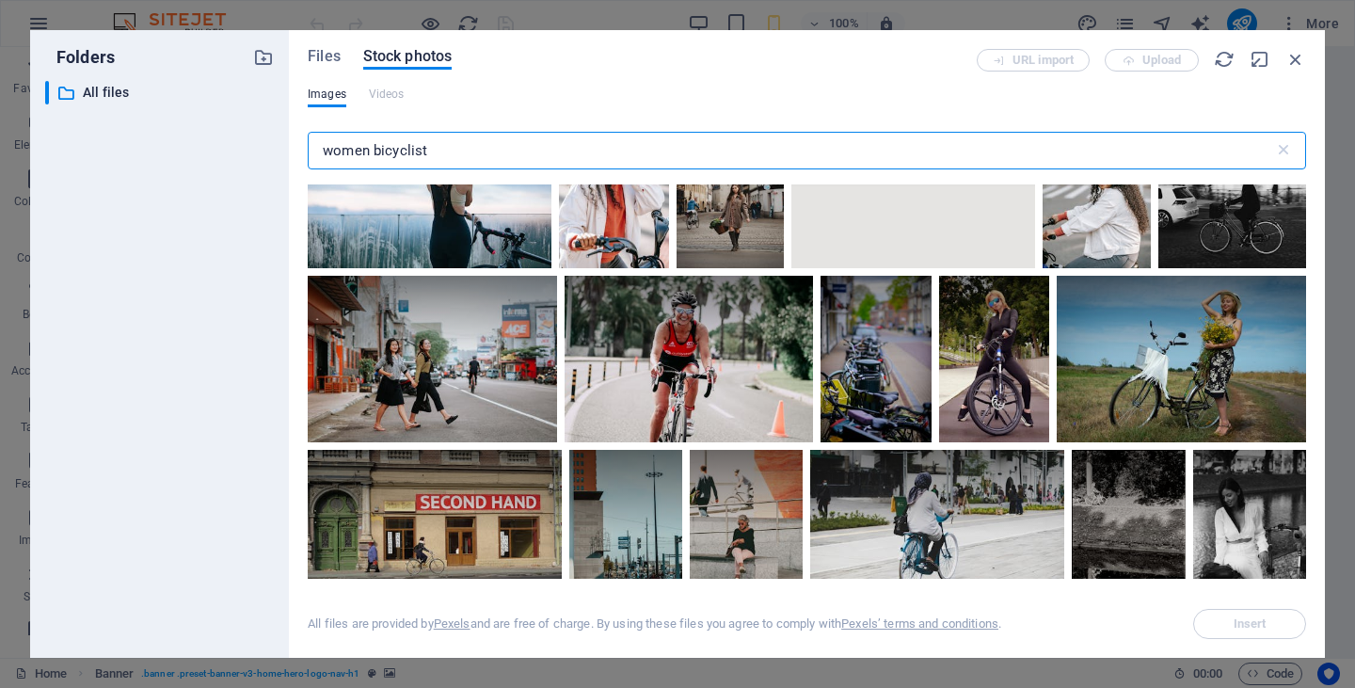
scroll to position [723, 0]
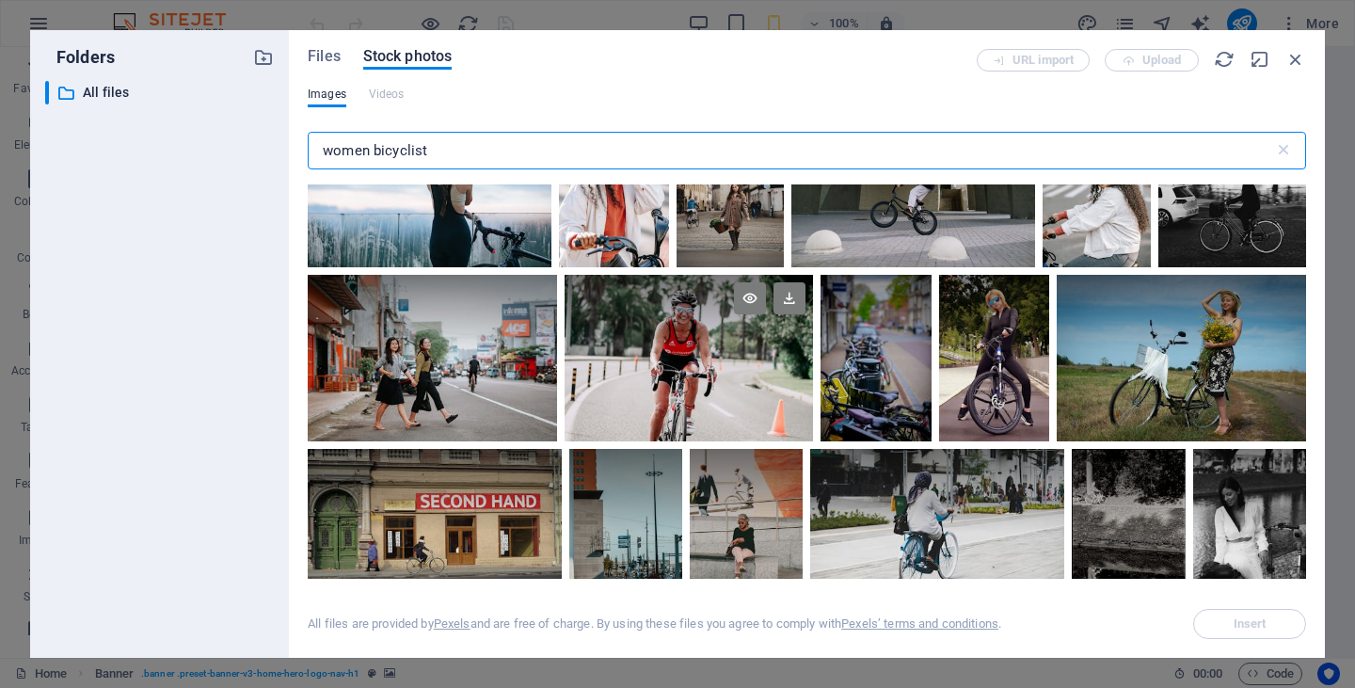
click at [700, 373] on div at bounding box center [689, 358] width 248 height 166
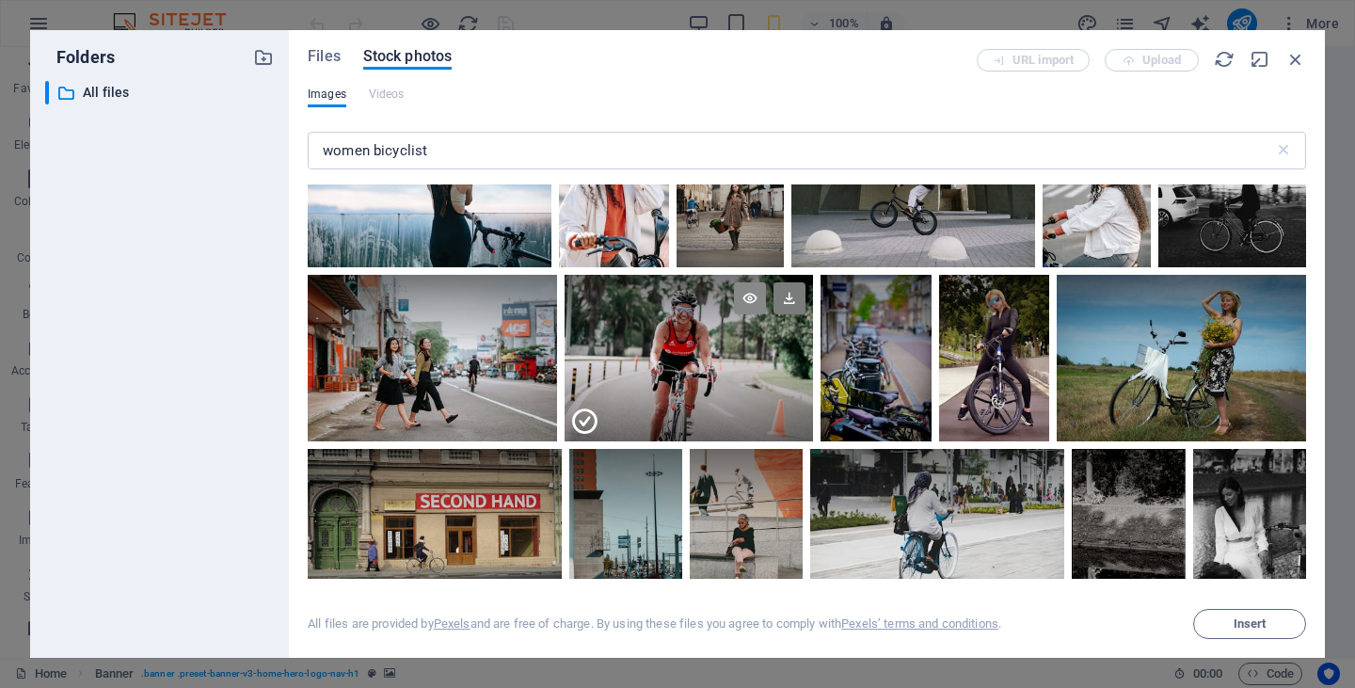
click at [744, 296] on icon at bounding box center [750, 298] width 32 height 32
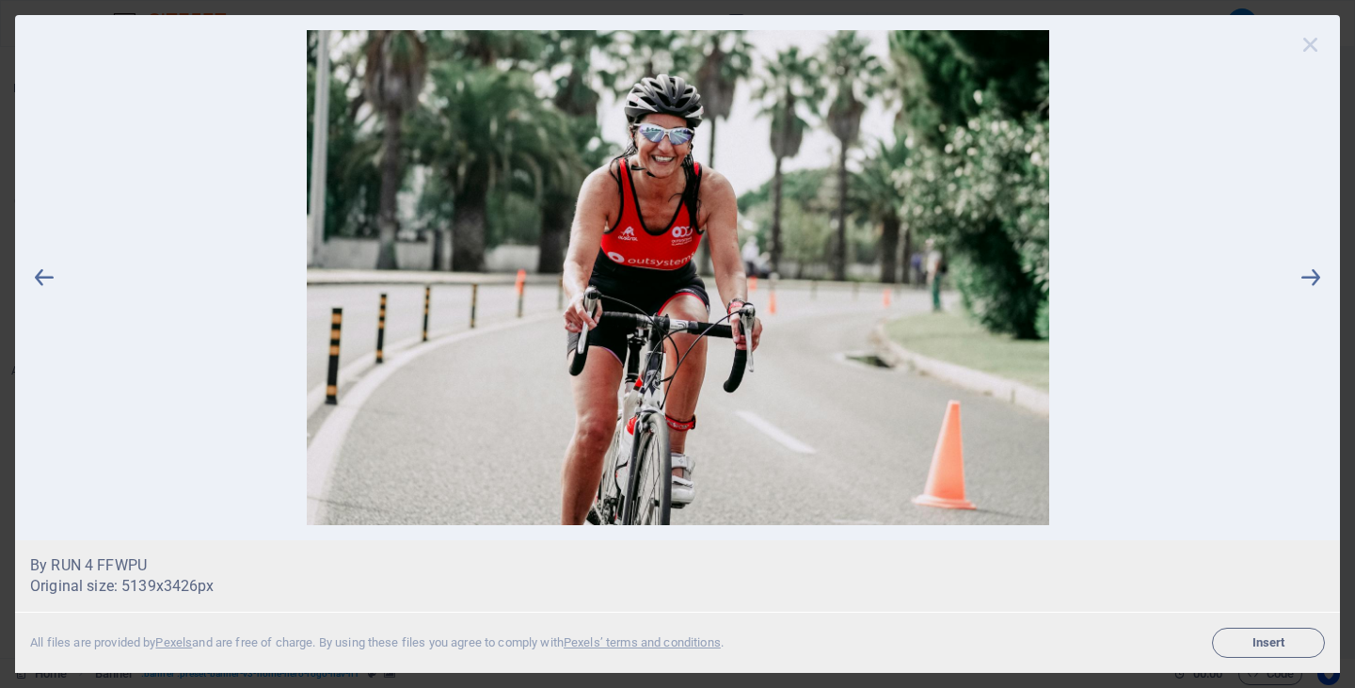
click at [1309, 47] on icon at bounding box center [1311, 44] width 28 height 28
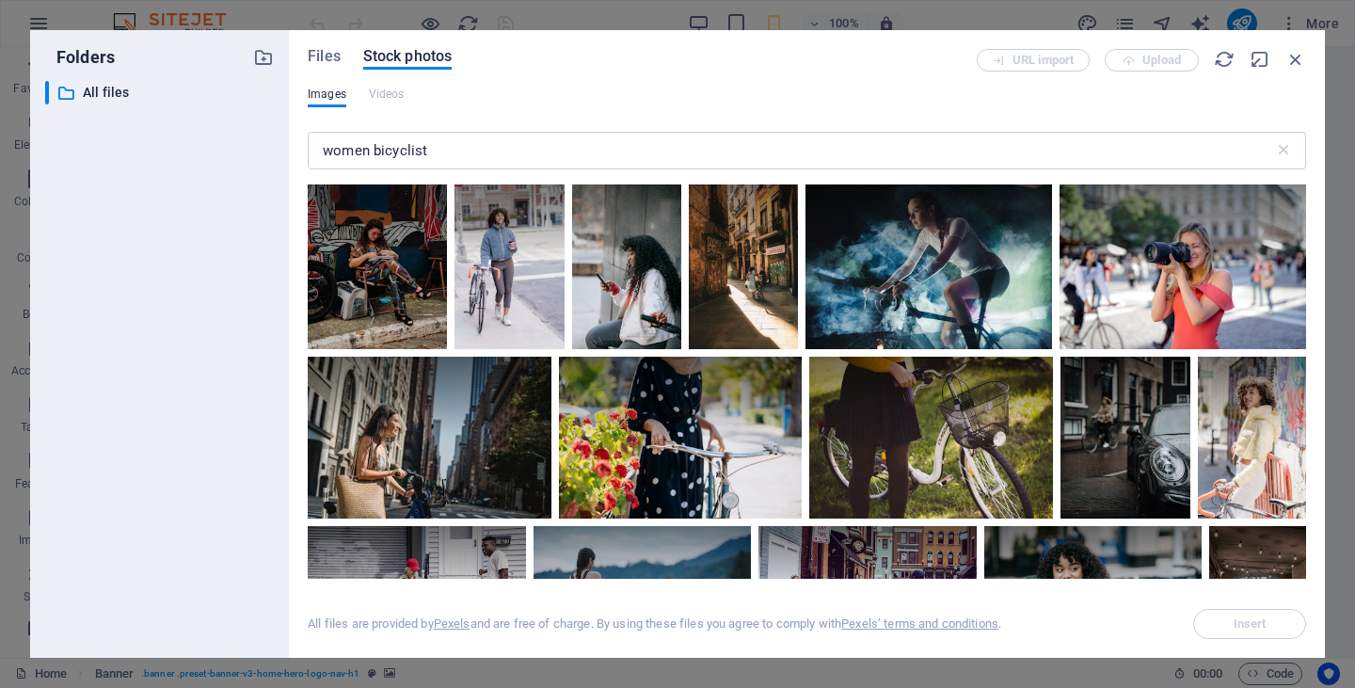
scroll to position [0, 0]
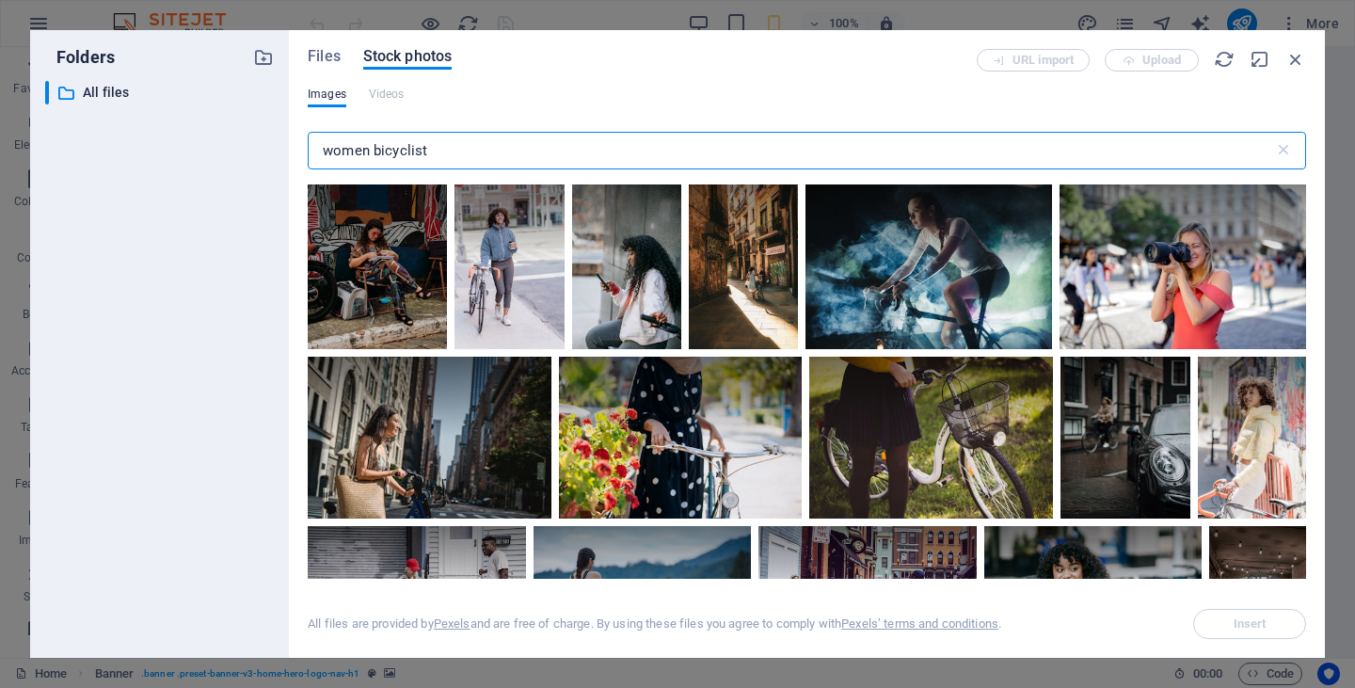
drag, startPoint x: 435, startPoint y: 152, endPoint x: 372, endPoint y: 150, distance: 63.1
click at [372, 150] on input "women bicyclist" at bounding box center [791, 151] width 967 height 38
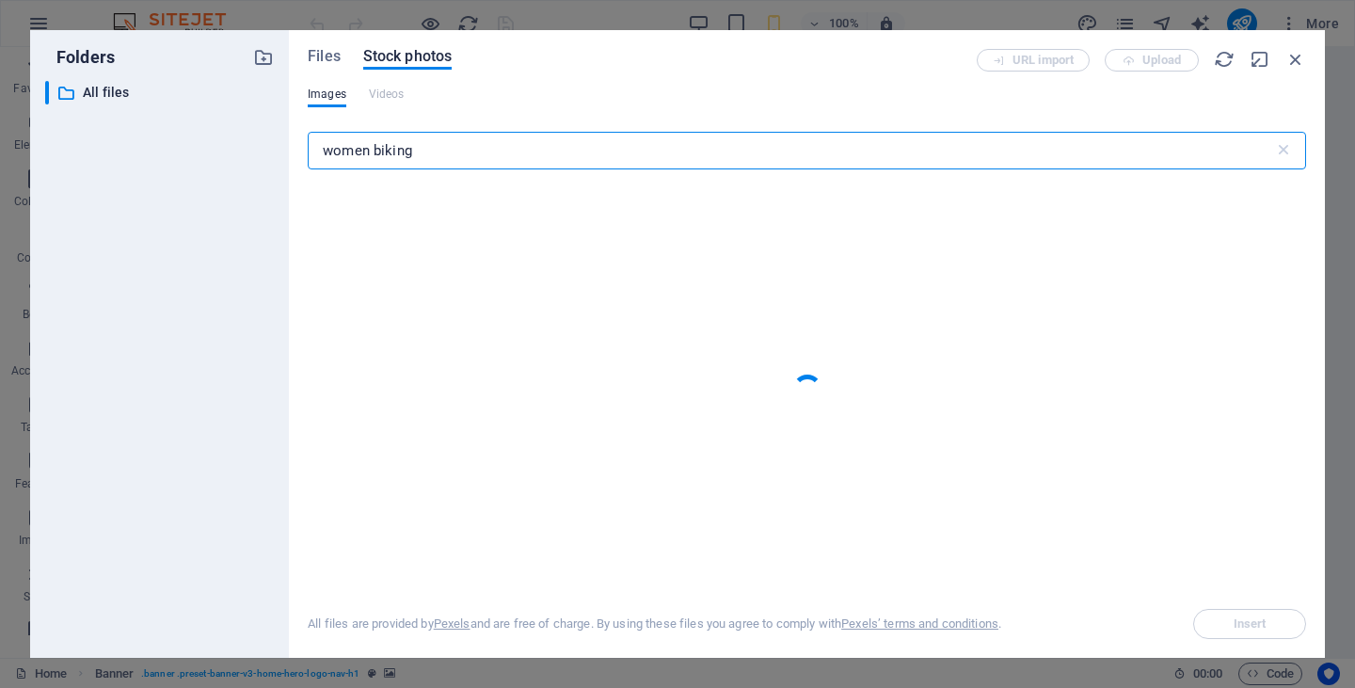
type input "women biking"
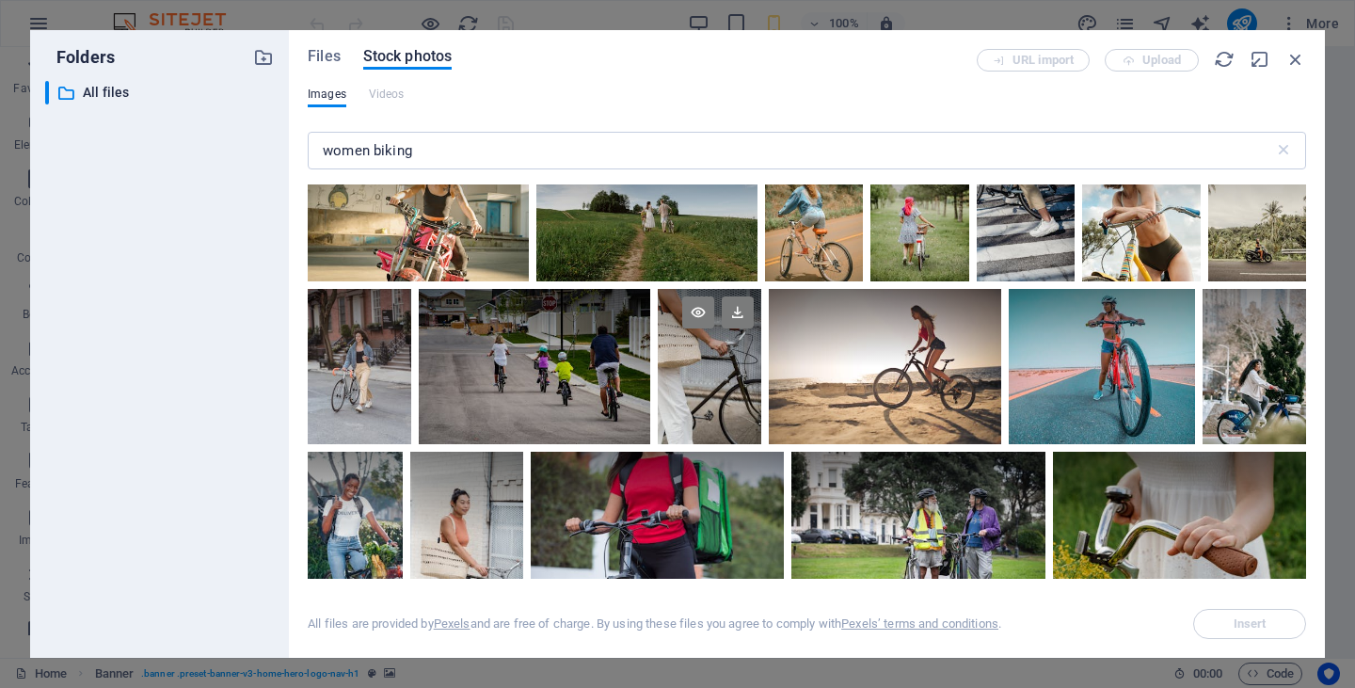
scroll to position [430, 0]
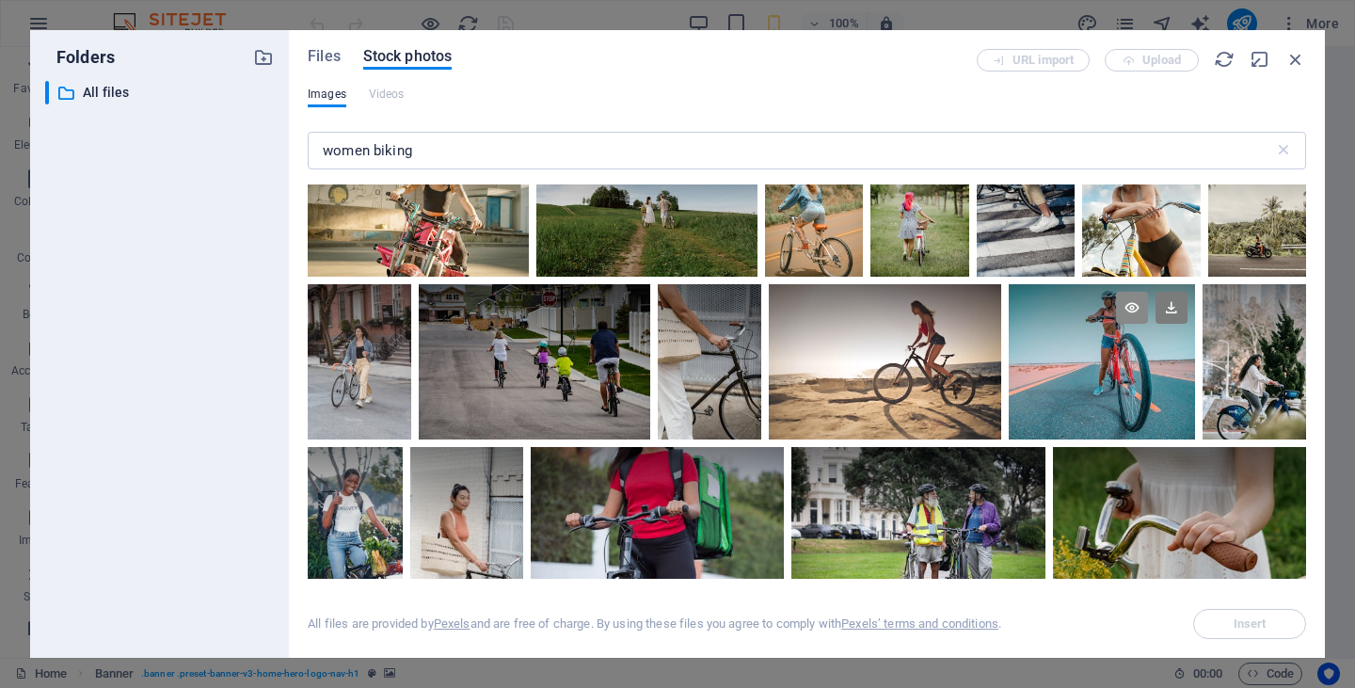
click at [1124, 305] on icon at bounding box center [1132, 308] width 32 height 32
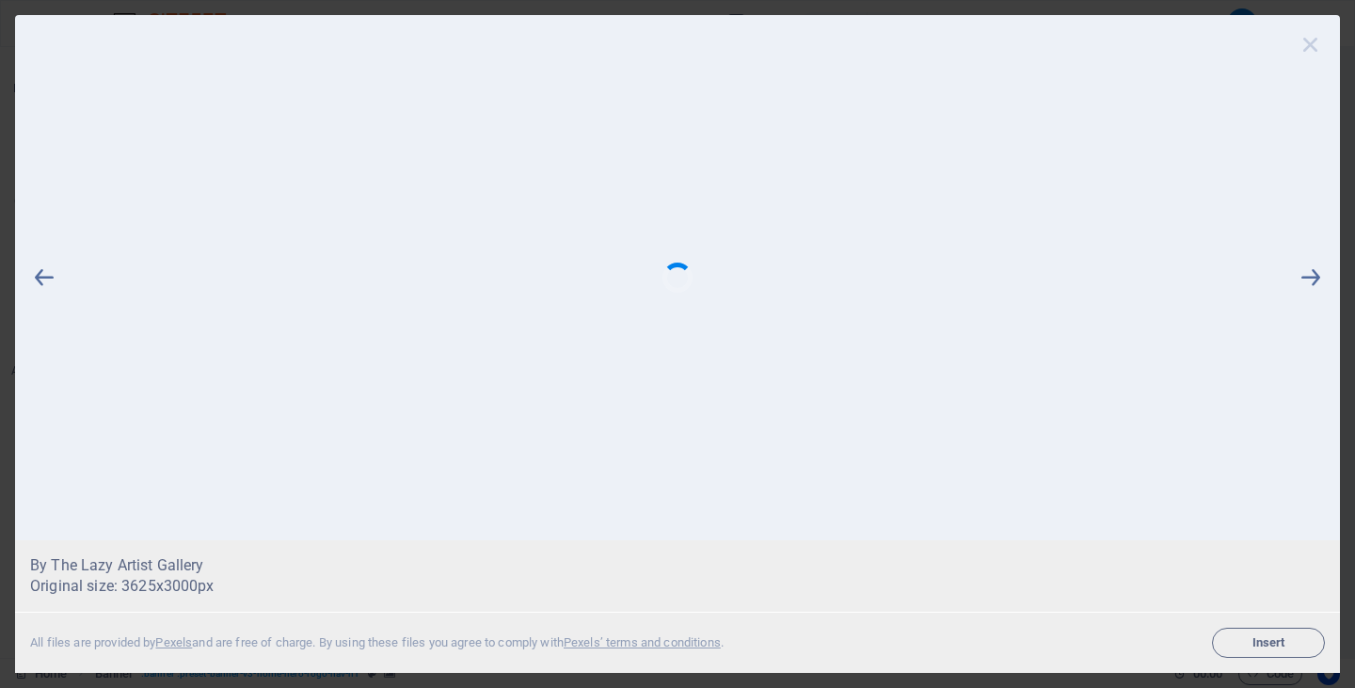
click at [1308, 40] on icon at bounding box center [1311, 44] width 28 height 28
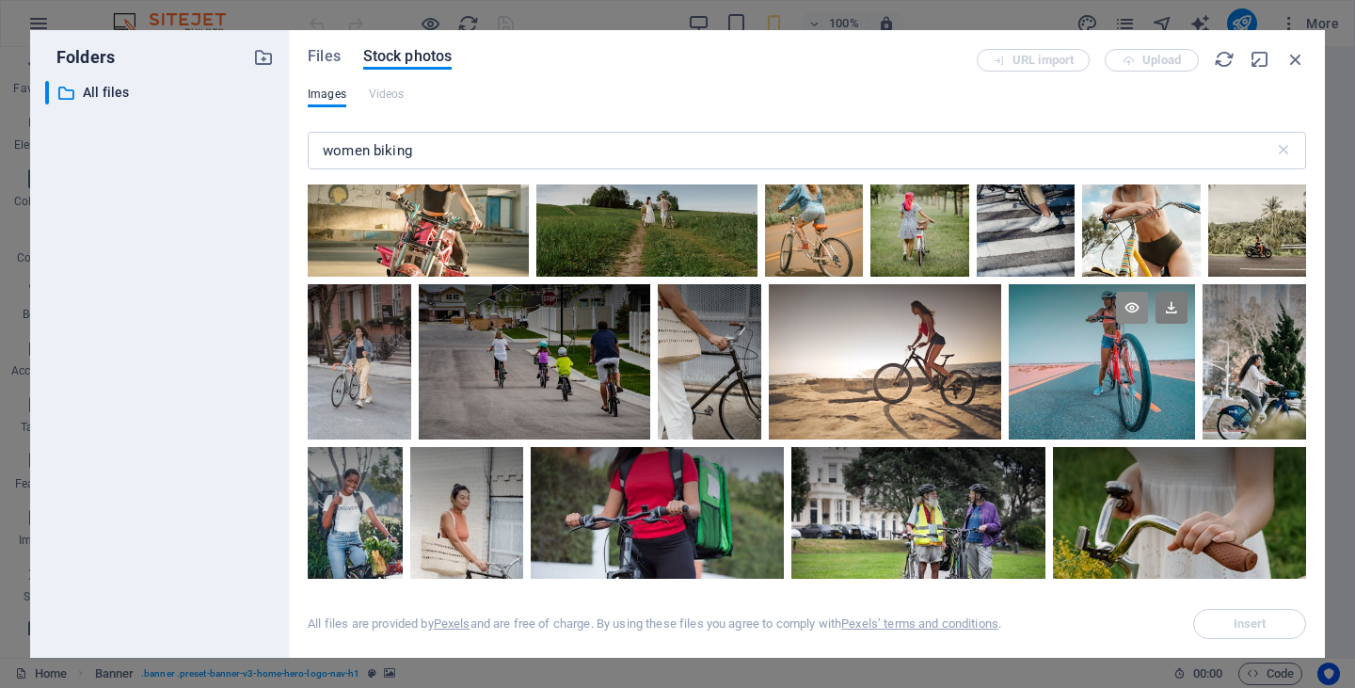
click at [1129, 298] on icon at bounding box center [1132, 308] width 32 height 32
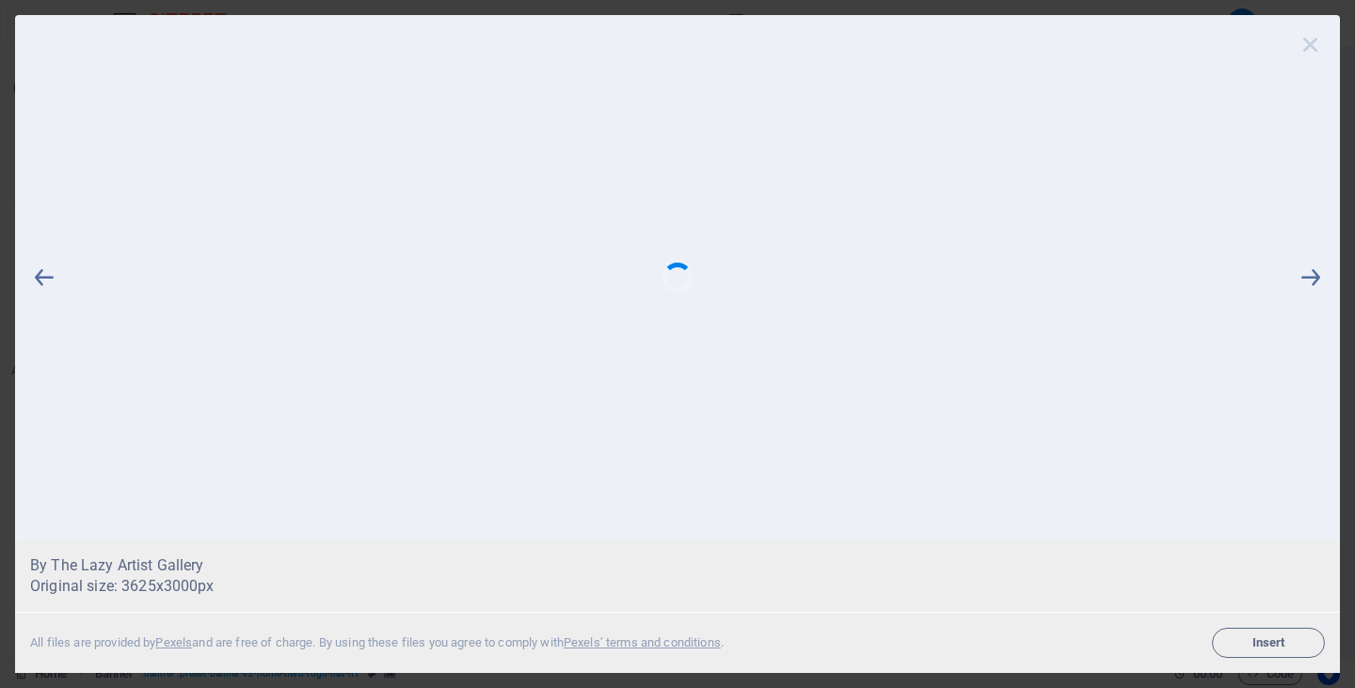
click at [1315, 41] on icon at bounding box center [1311, 44] width 28 height 28
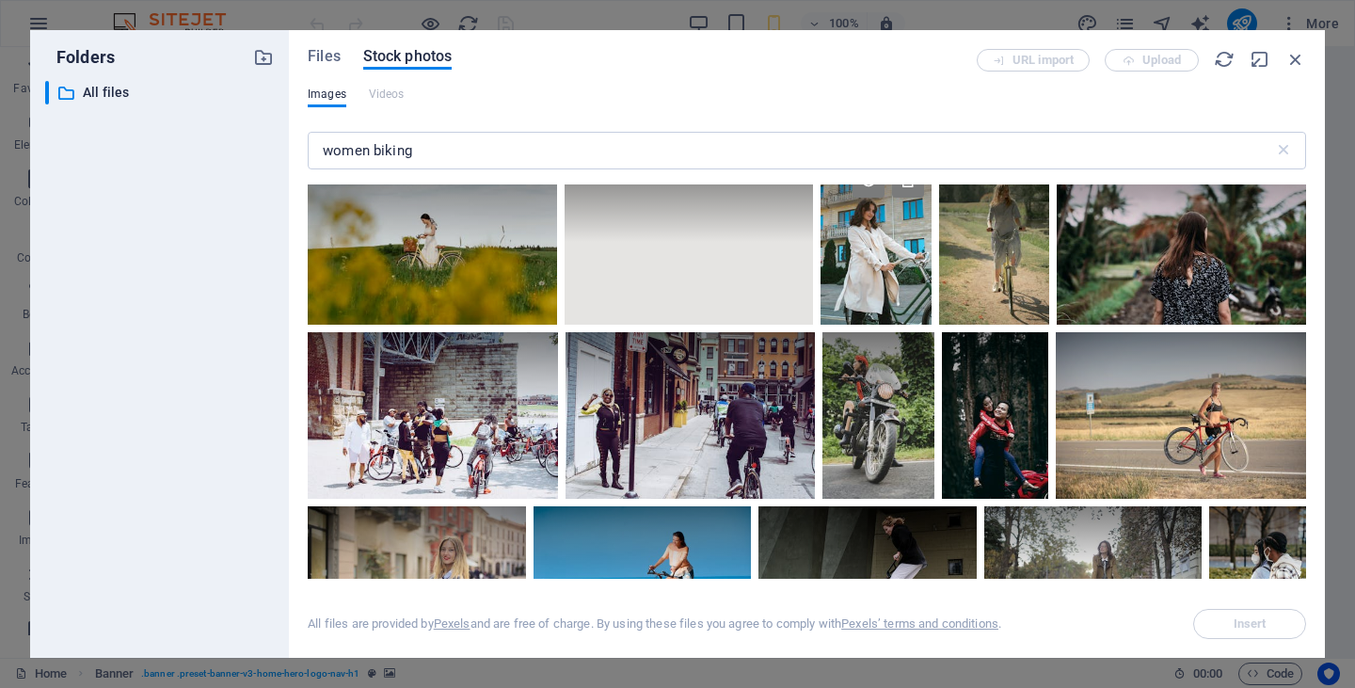
scroll to position [2854, 0]
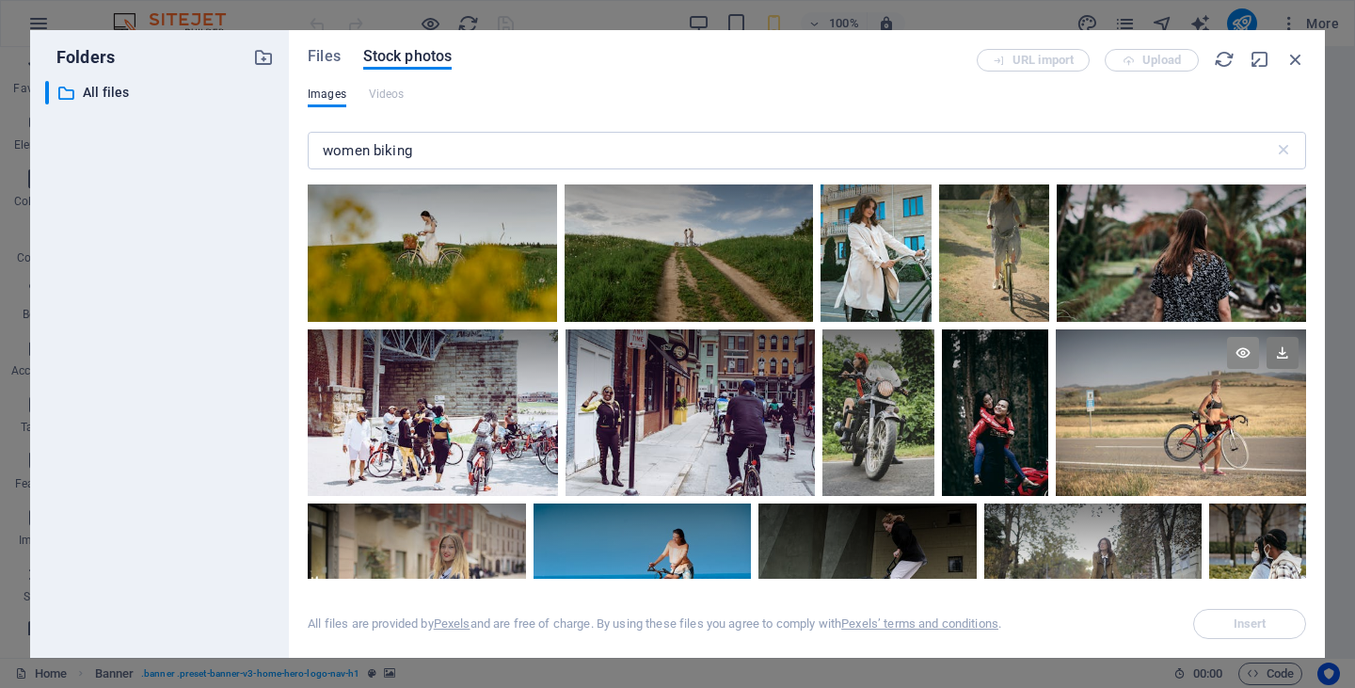
click at [1244, 337] on icon at bounding box center [1243, 353] width 32 height 32
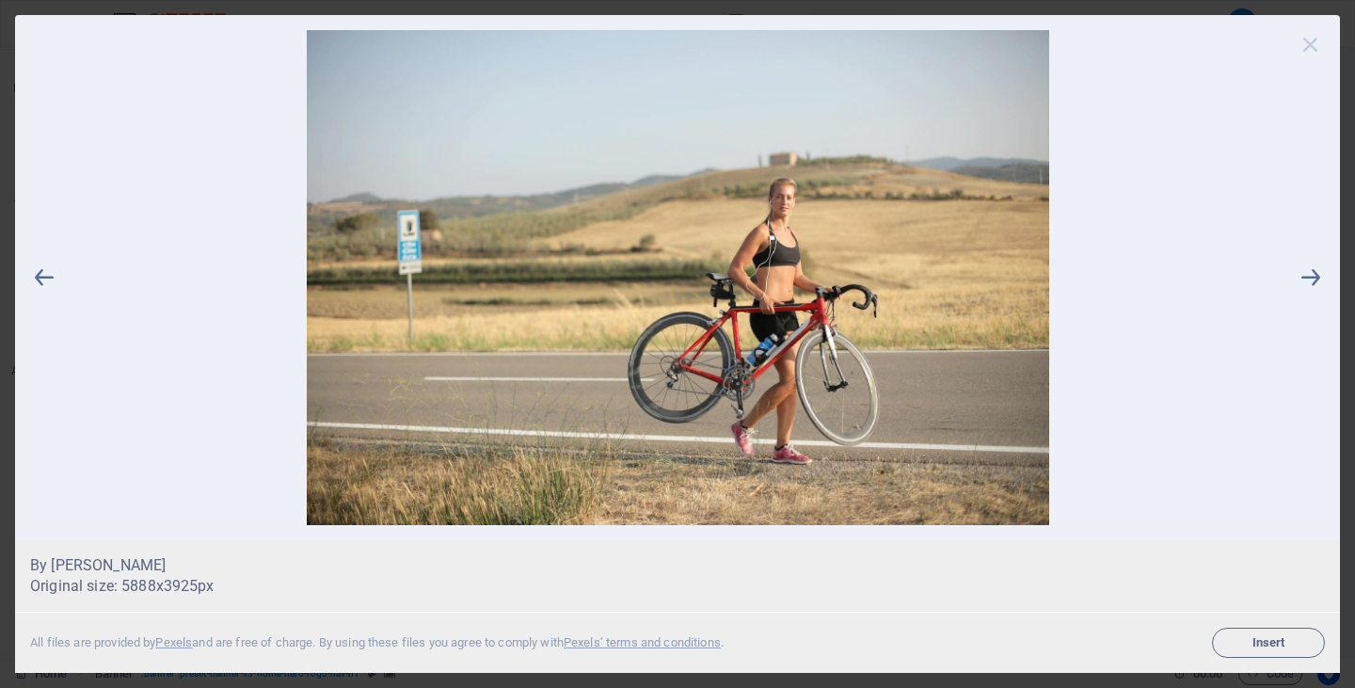
click at [1309, 41] on icon at bounding box center [1311, 44] width 28 height 28
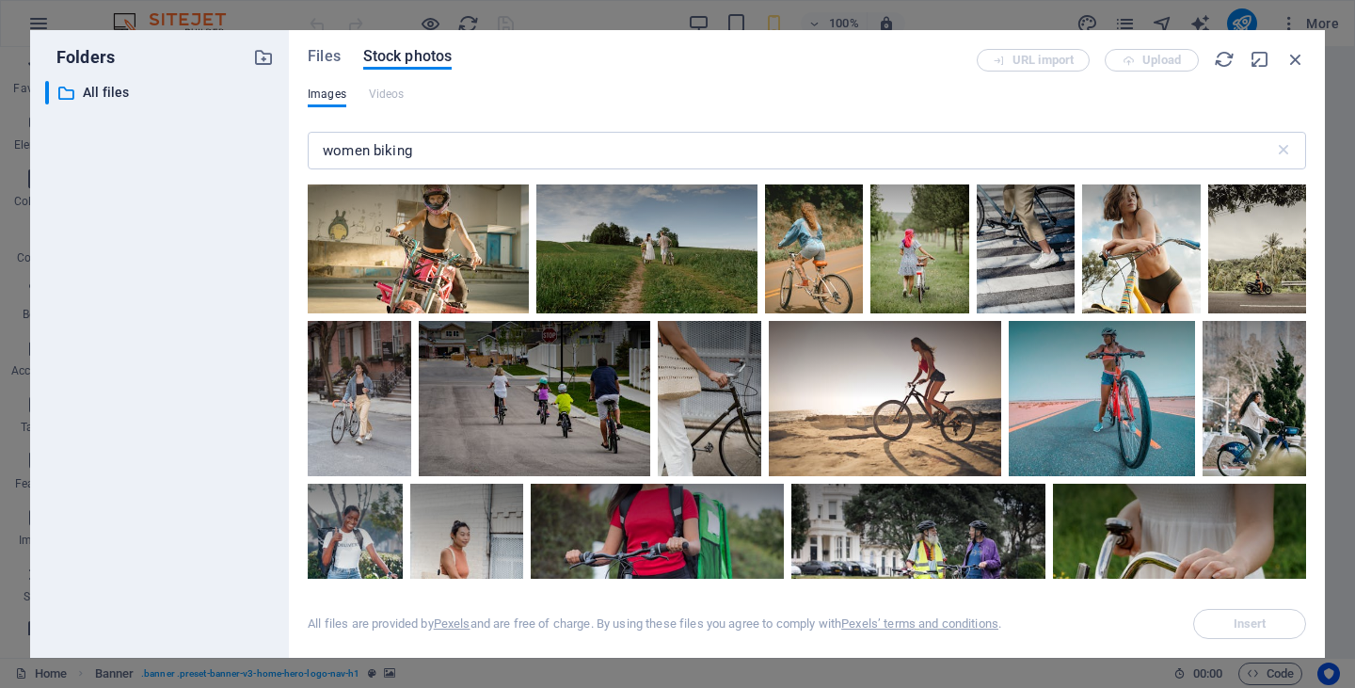
scroll to position [394, 0]
click at [1066, 393] on div at bounding box center [1102, 358] width 187 height 77
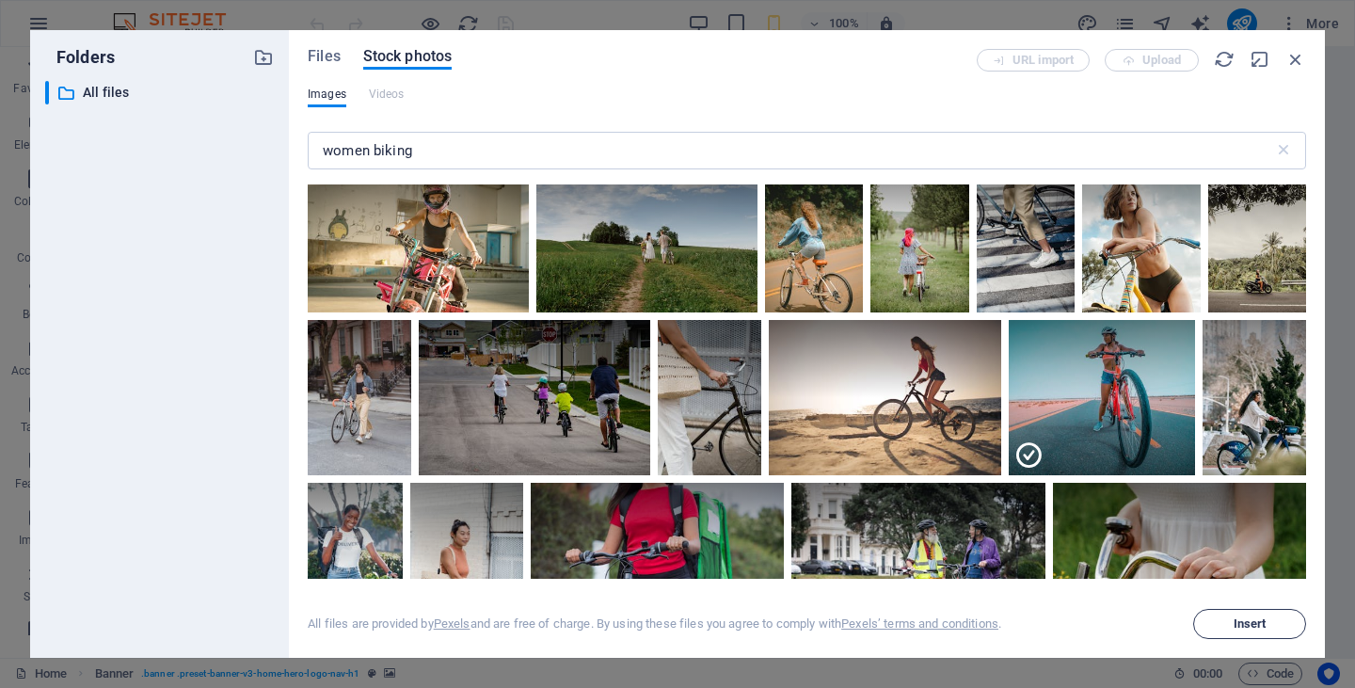
click at [1253, 626] on span "Insert" at bounding box center [1250, 623] width 33 height 11
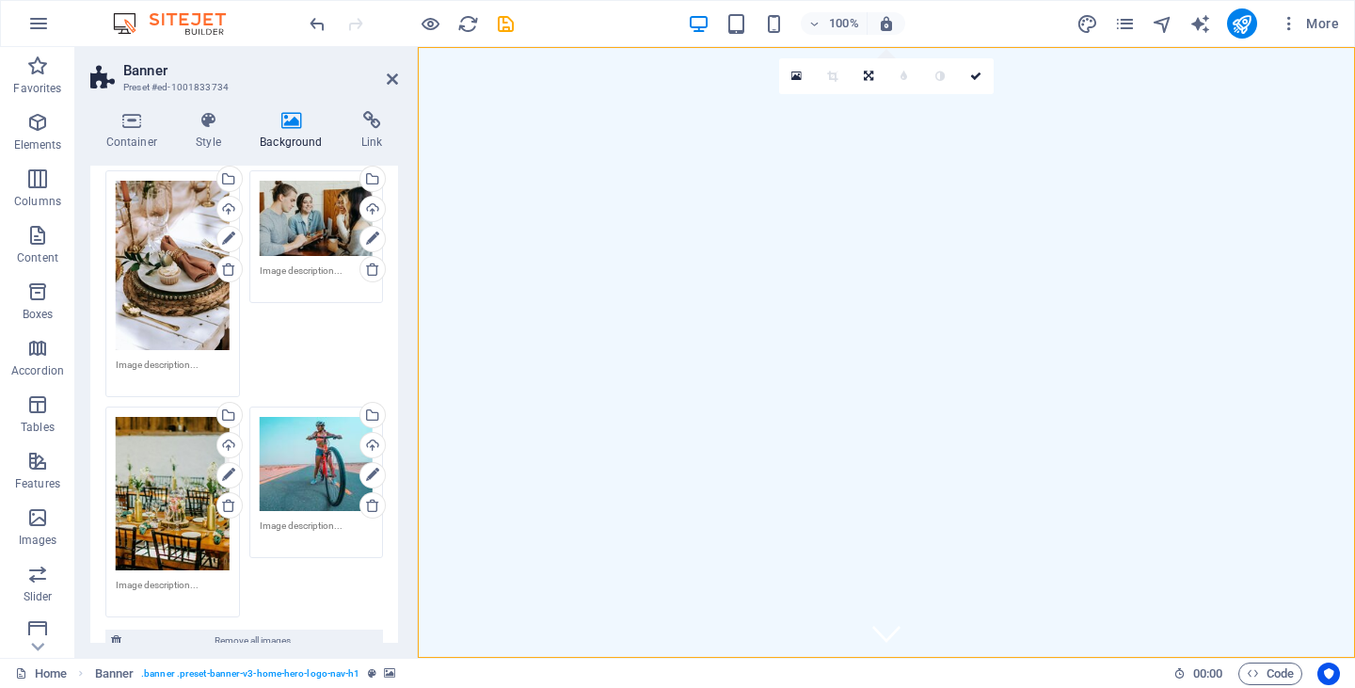
scroll to position [392, 0]
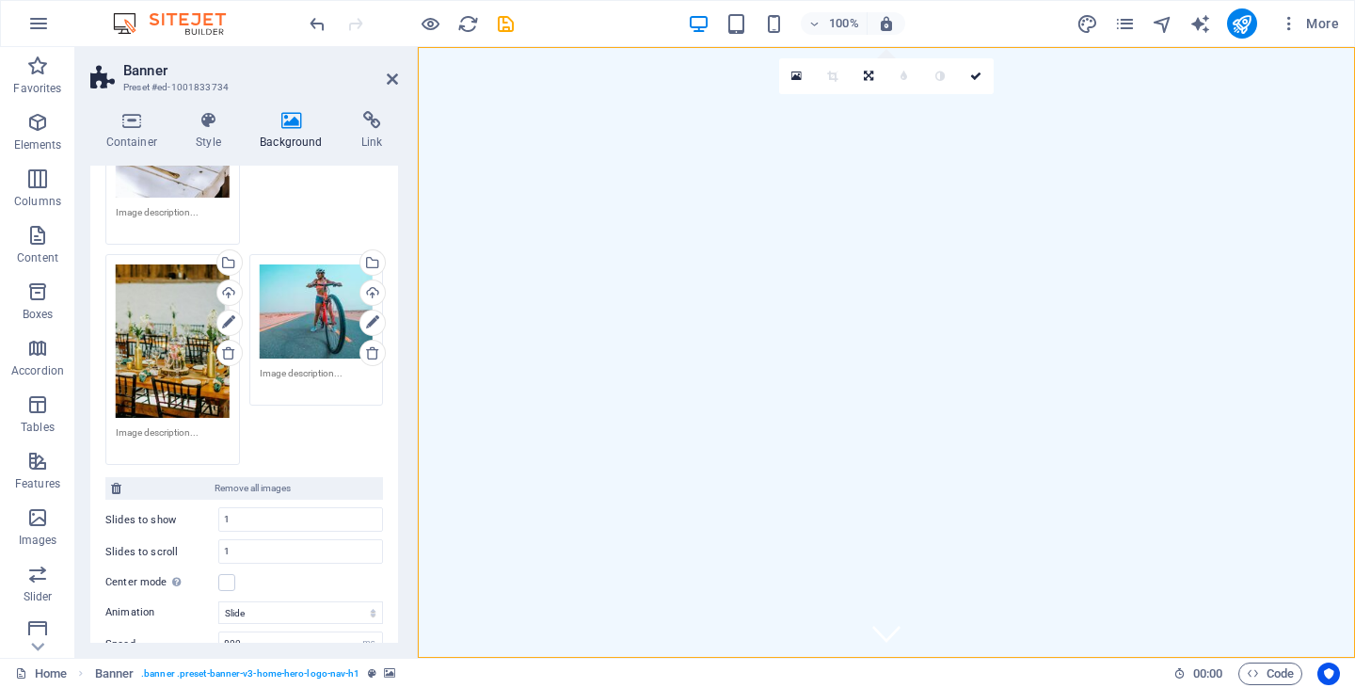
click at [298, 316] on div "Drag files here, click to choose files or select files from Files or our free s…" at bounding box center [317, 310] width 114 height 93
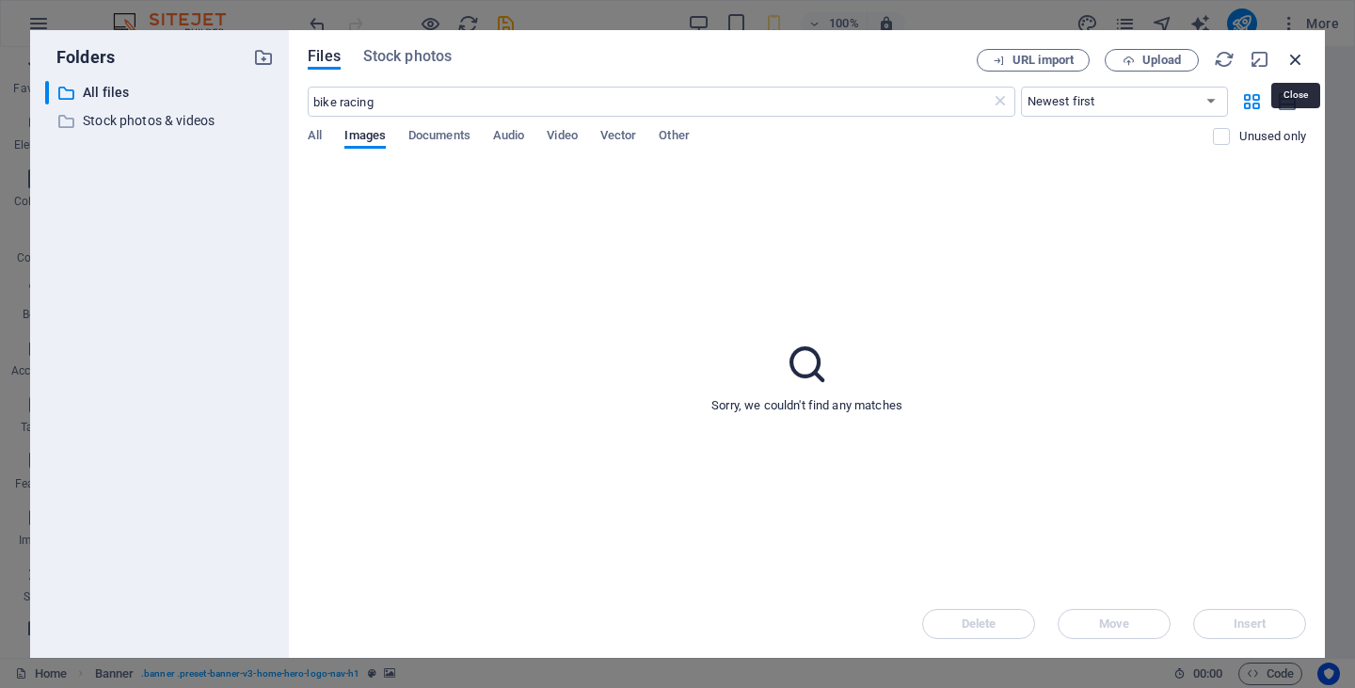
click at [1294, 61] on icon "button" at bounding box center [1296, 59] width 21 height 21
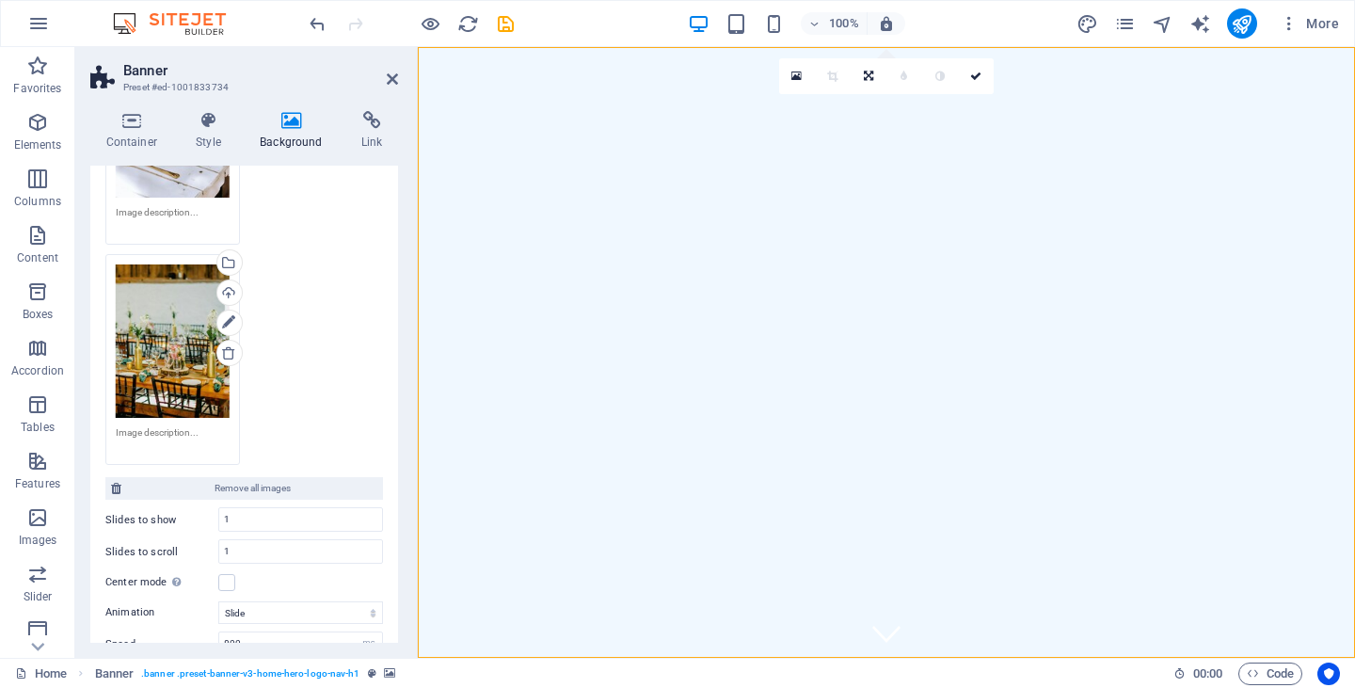
drag, startPoint x: 315, startPoint y: 300, endPoint x: 605, endPoint y: 280, distance: 290.6
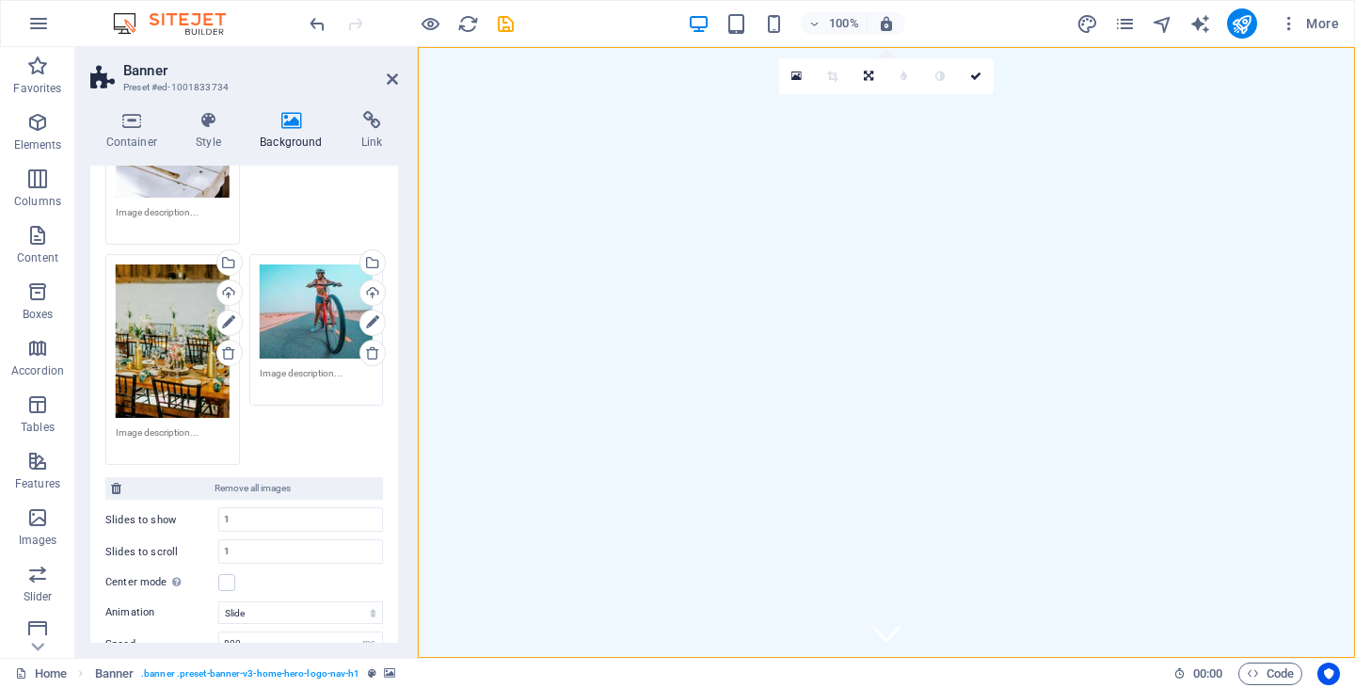
click at [287, 122] on icon at bounding box center [292, 120] width 94 height 19
click at [308, 293] on div "Drag files here, click to choose files or select files from Files or our free s…" at bounding box center [317, 310] width 114 height 93
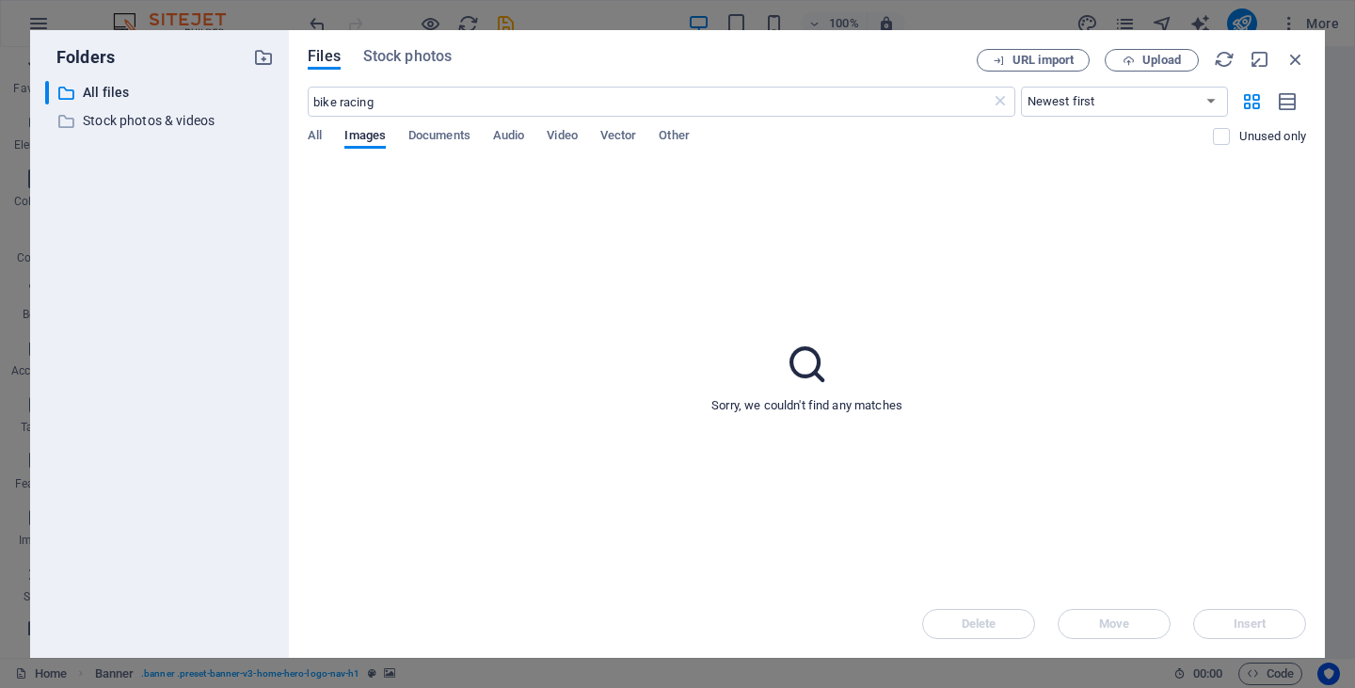
click at [308, 293] on div "Sorry, we couldn't find any matches" at bounding box center [807, 377] width 999 height 426
click at [1296, 56] on icon "button" at bounding box center [1296, 59] width 21 height 21
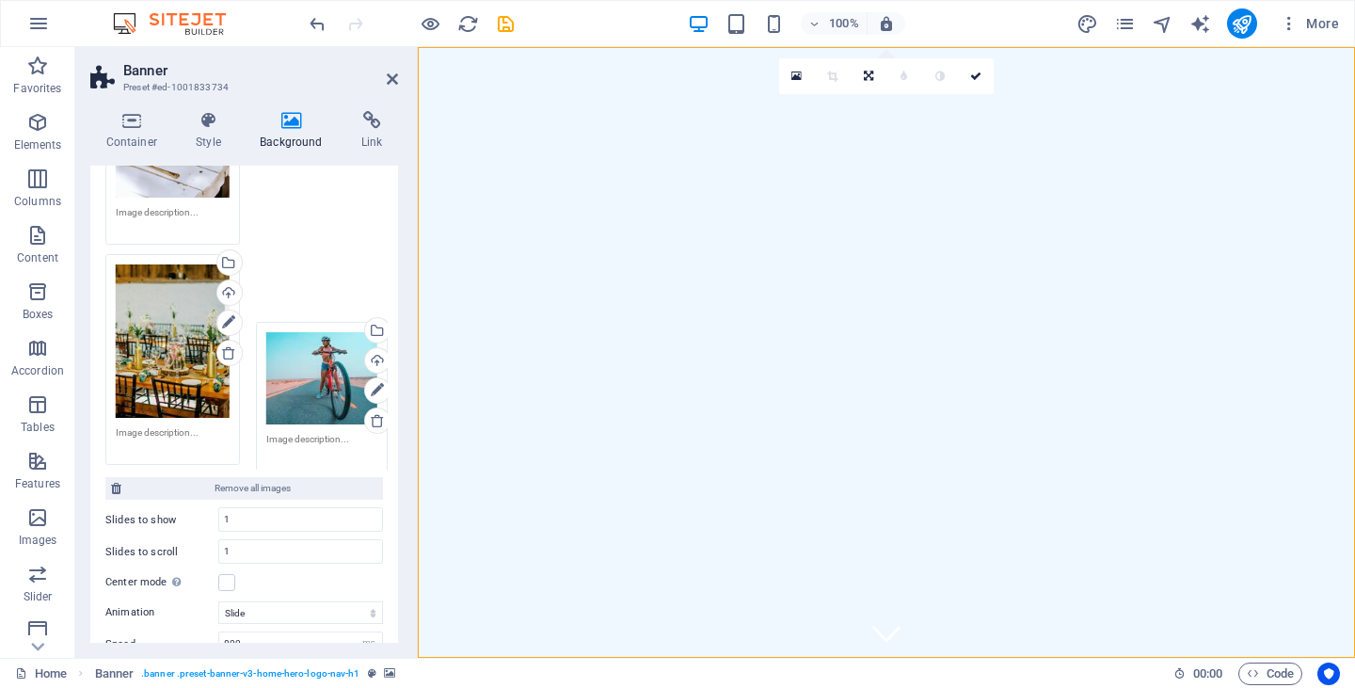
drag, startPoint x: 316, startPoint y: 300, endPoint x: 325, endPoint y: 370, distance: 70.2
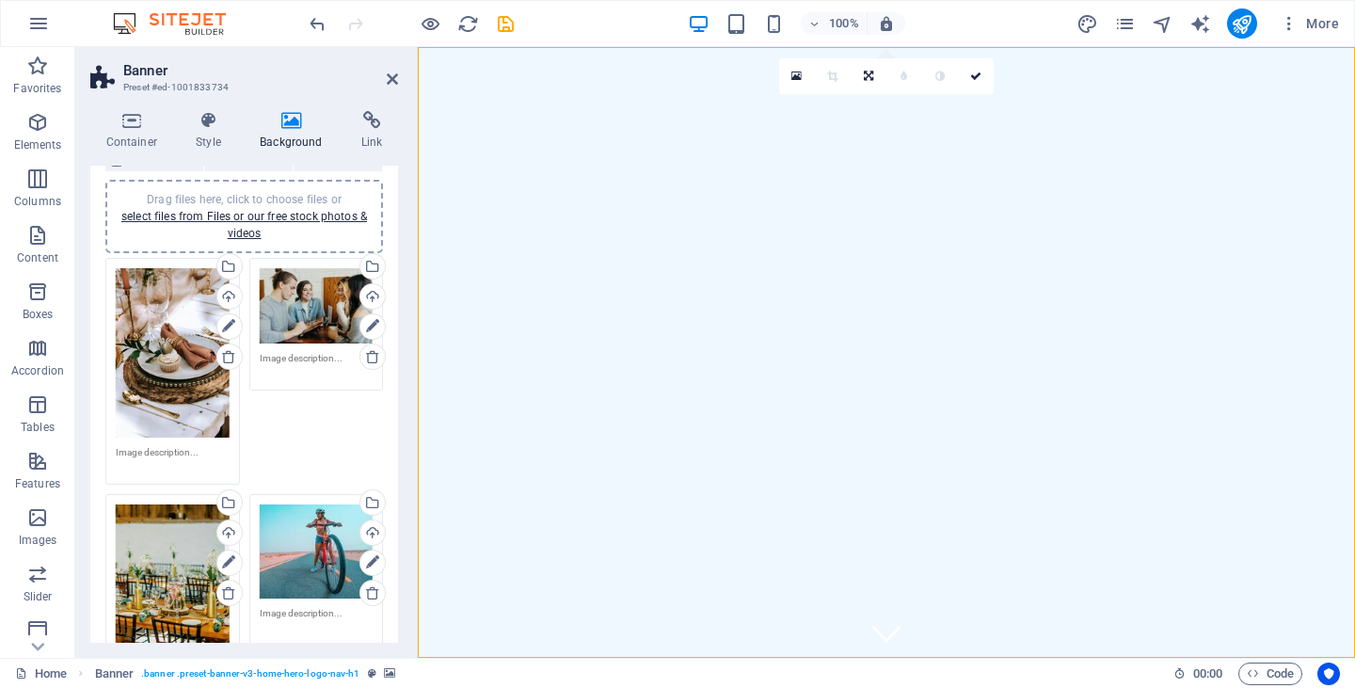
scroll to position [150, 0]
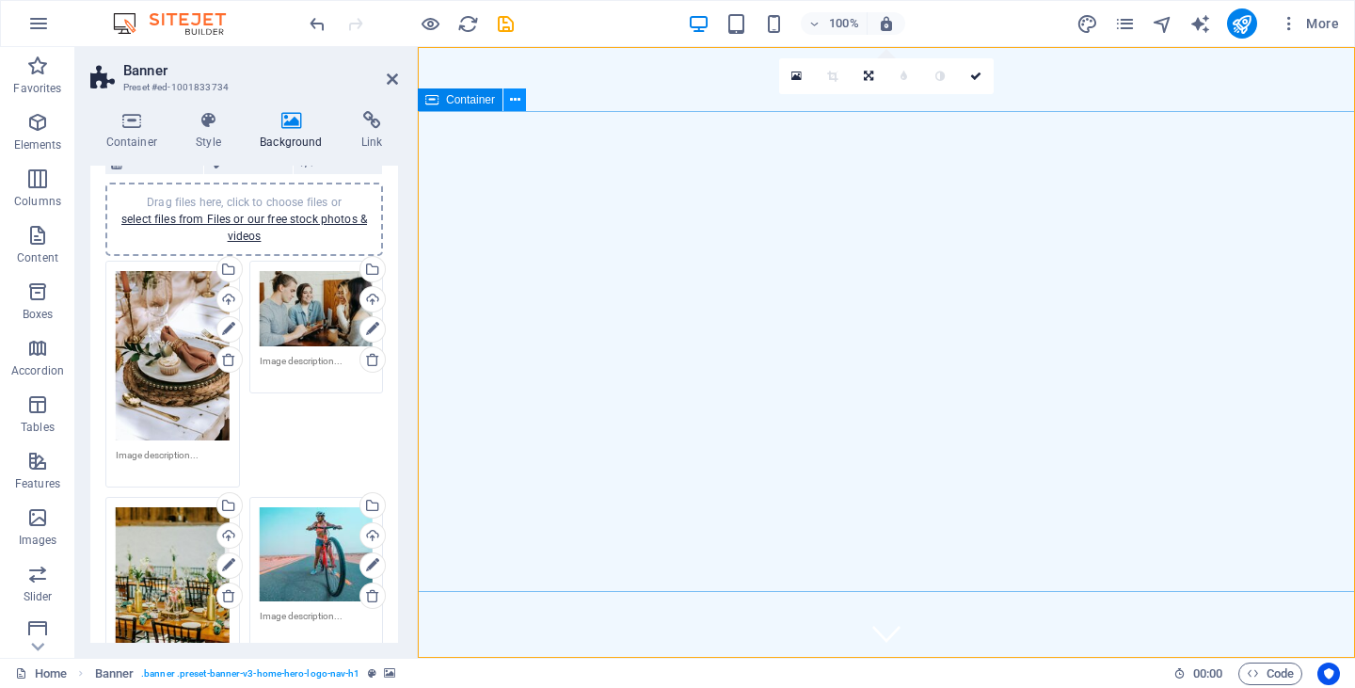
click at [512, 103] on icon at bounding box center [515, 100] width 10 height 20
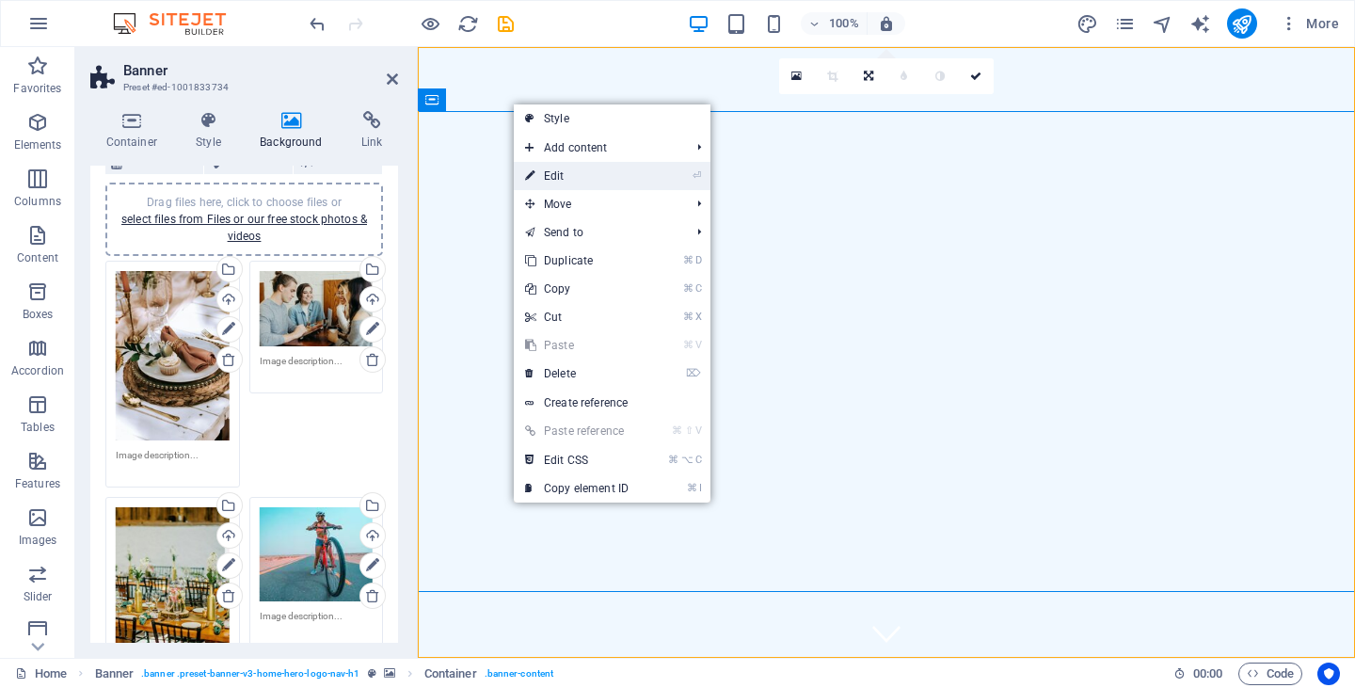
click at [561, 170] on link "⏎ Edit" at bounding box center [577, 176] width 126 height 28
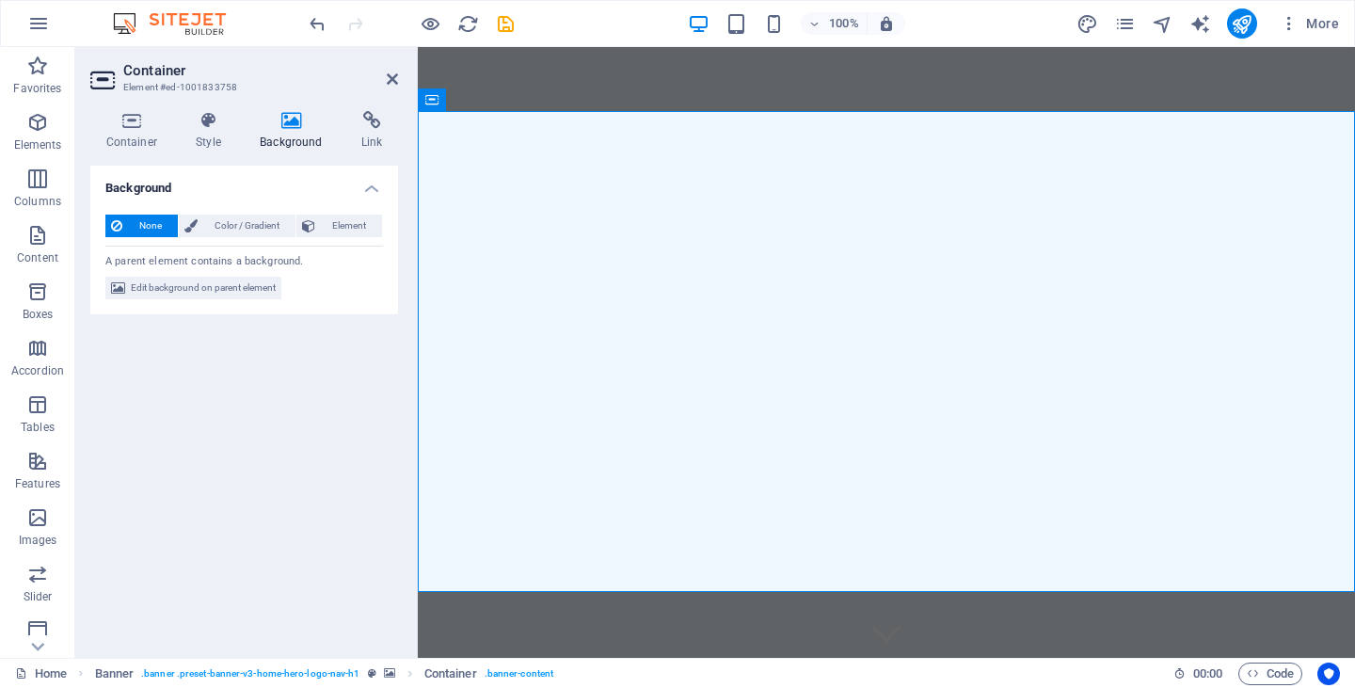
click at [293, 118] on icon at bounding box center [292, 120] width 94 height 19
click at [394, 82] on icon at bounding box center [392, 79] width 11 height 15
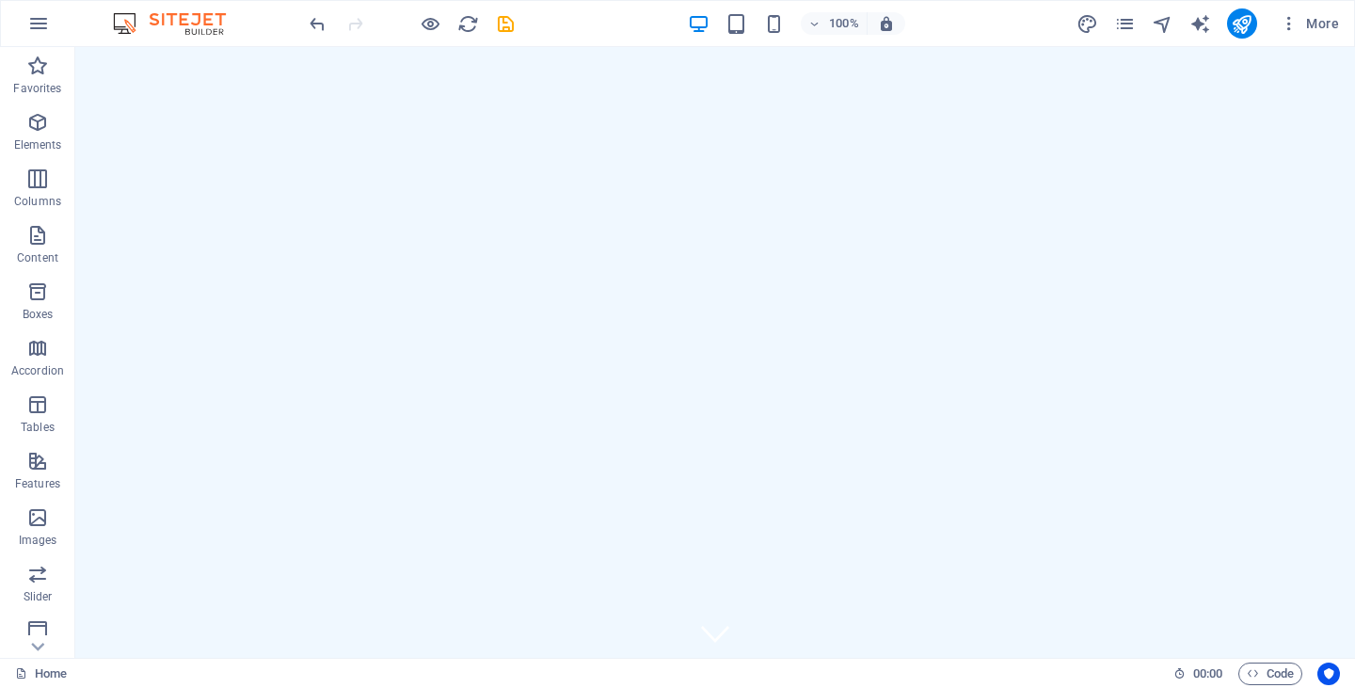
scroll to position [0, 0]
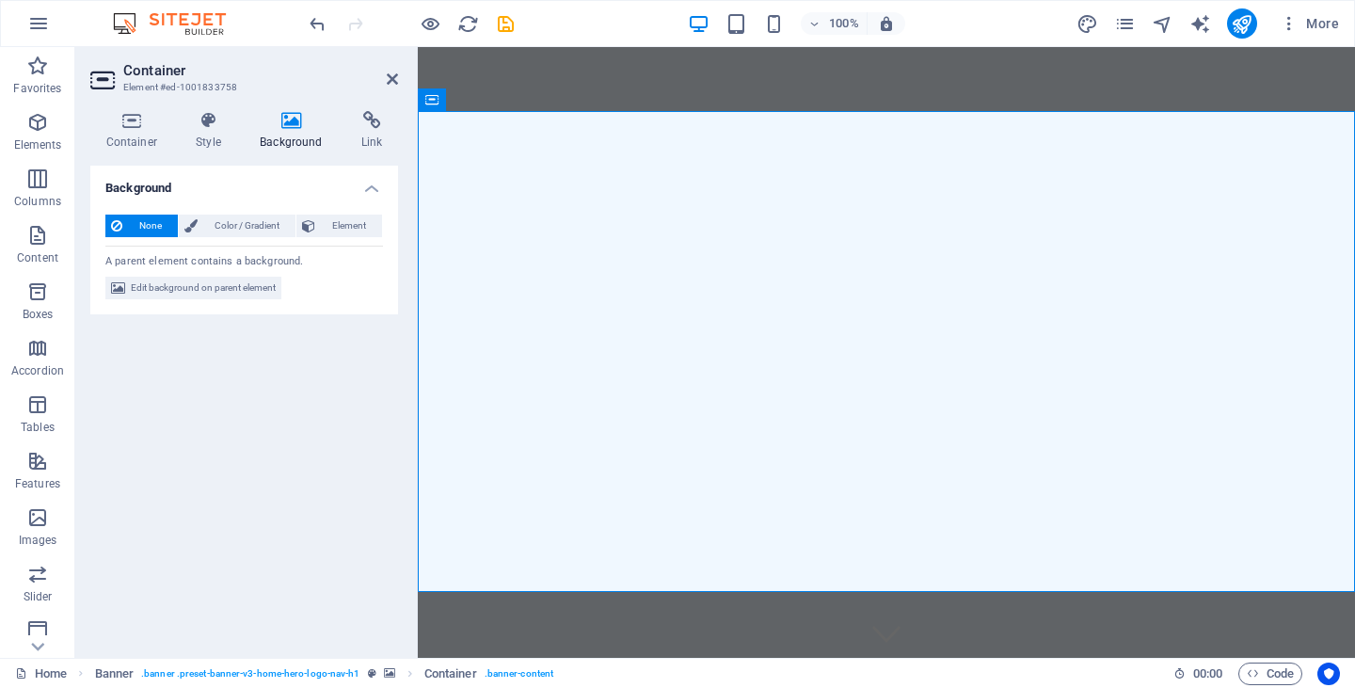
click at [293, 123] on icon at bounding box center [292, 120] width 94 height 19
click at [22, 122] on span "Elements" at bounding box center [37, 133] width 75 height 45
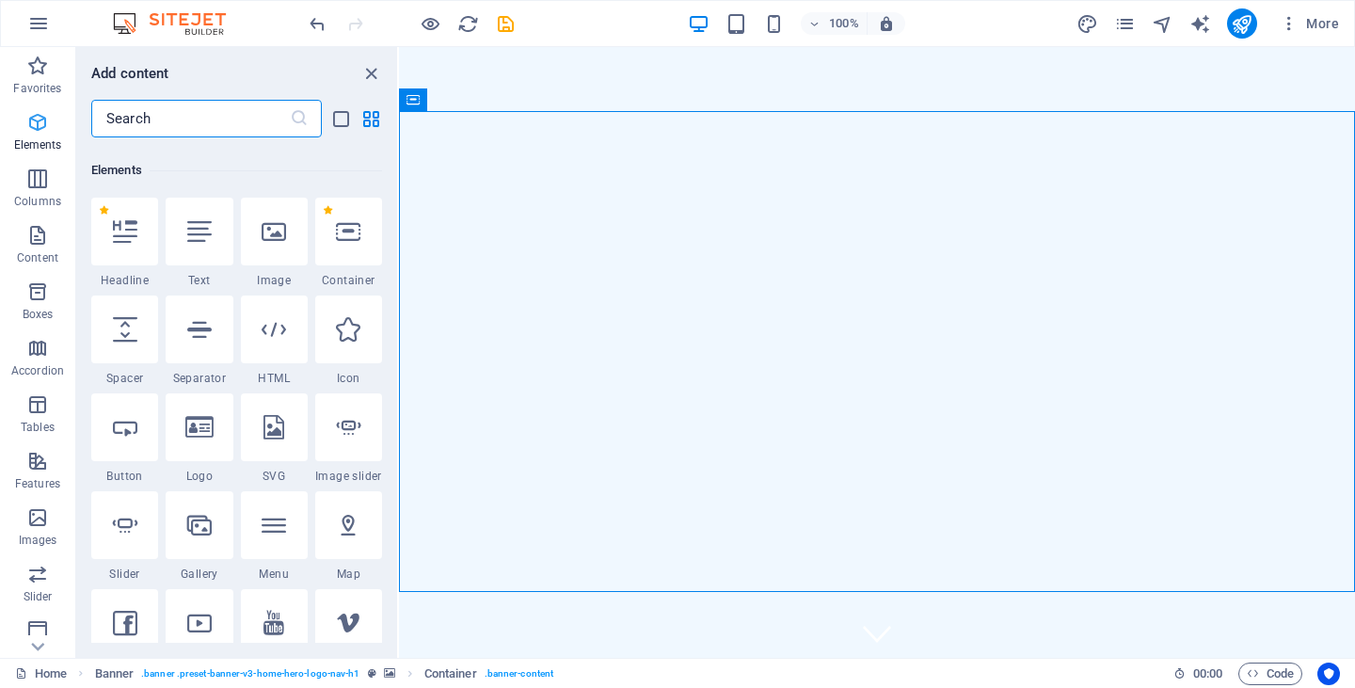
scroll to position [200, 0]
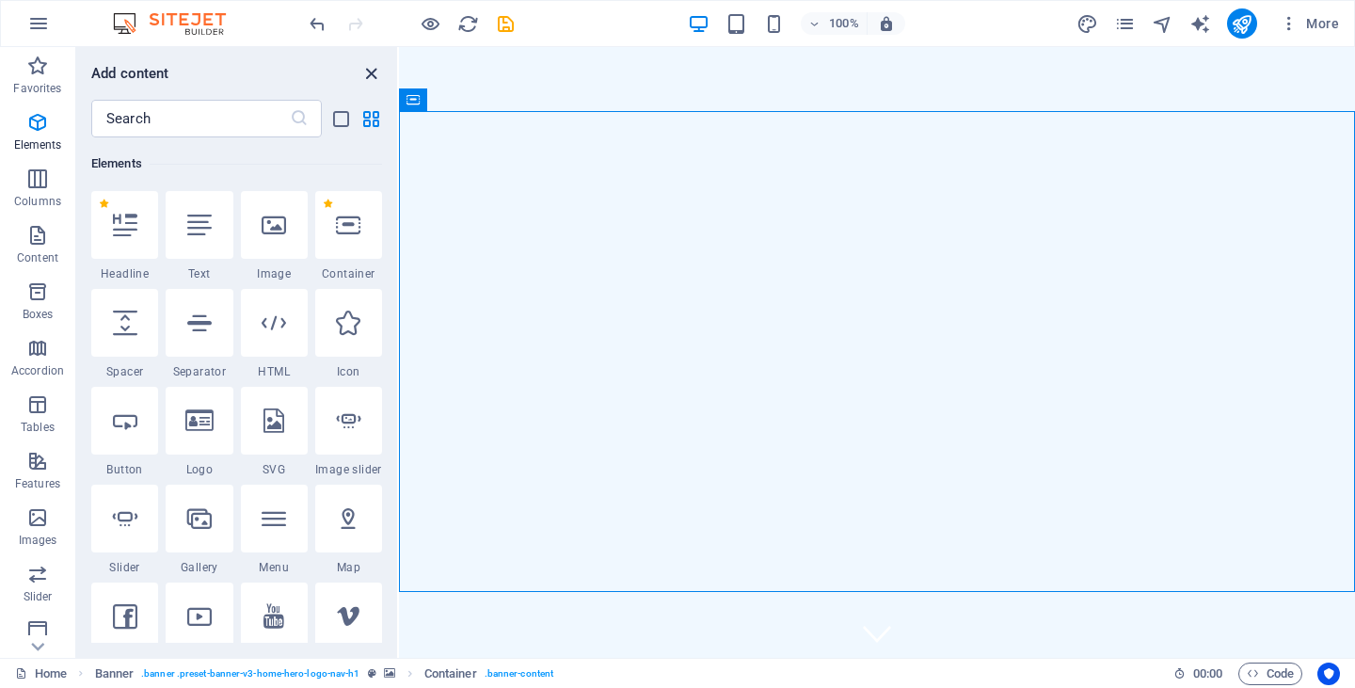
click at [372, 73] on icon "close panel" at bounding box center [371, 74] width 22 height 22
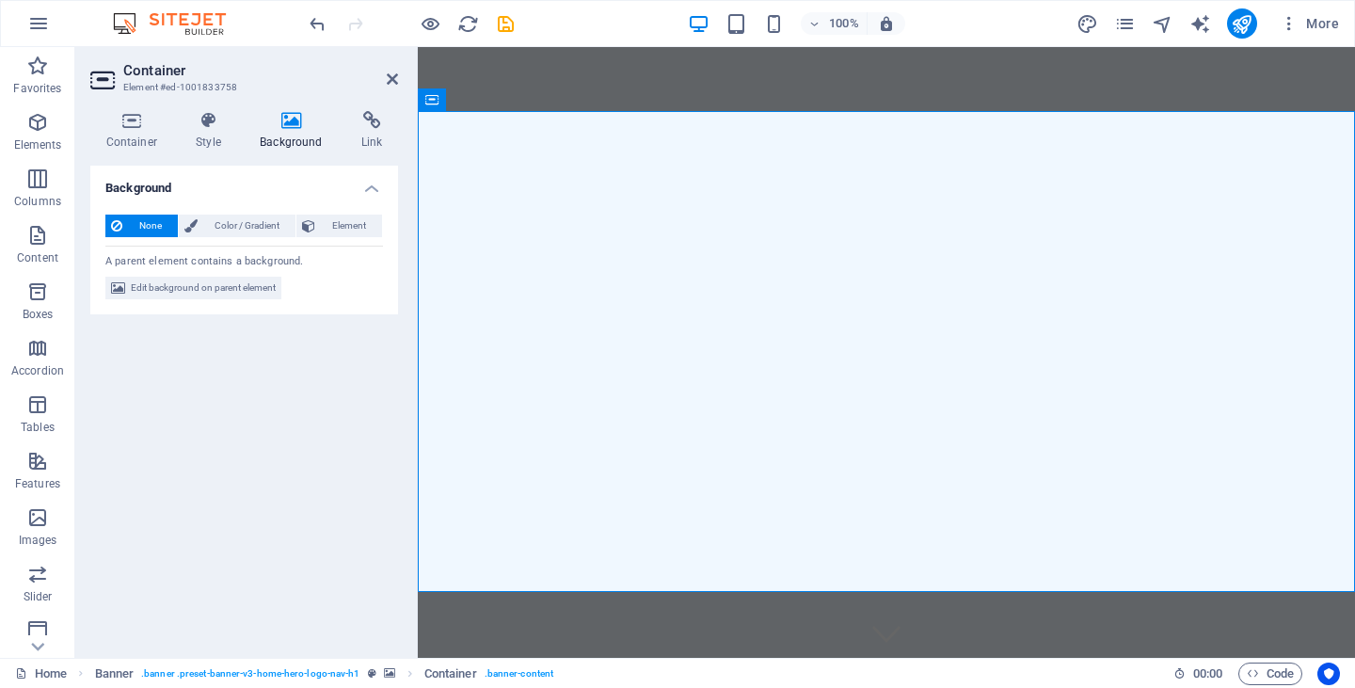
click at [294, 119] on icon at bounding box center [292, 120] width 94 height 19
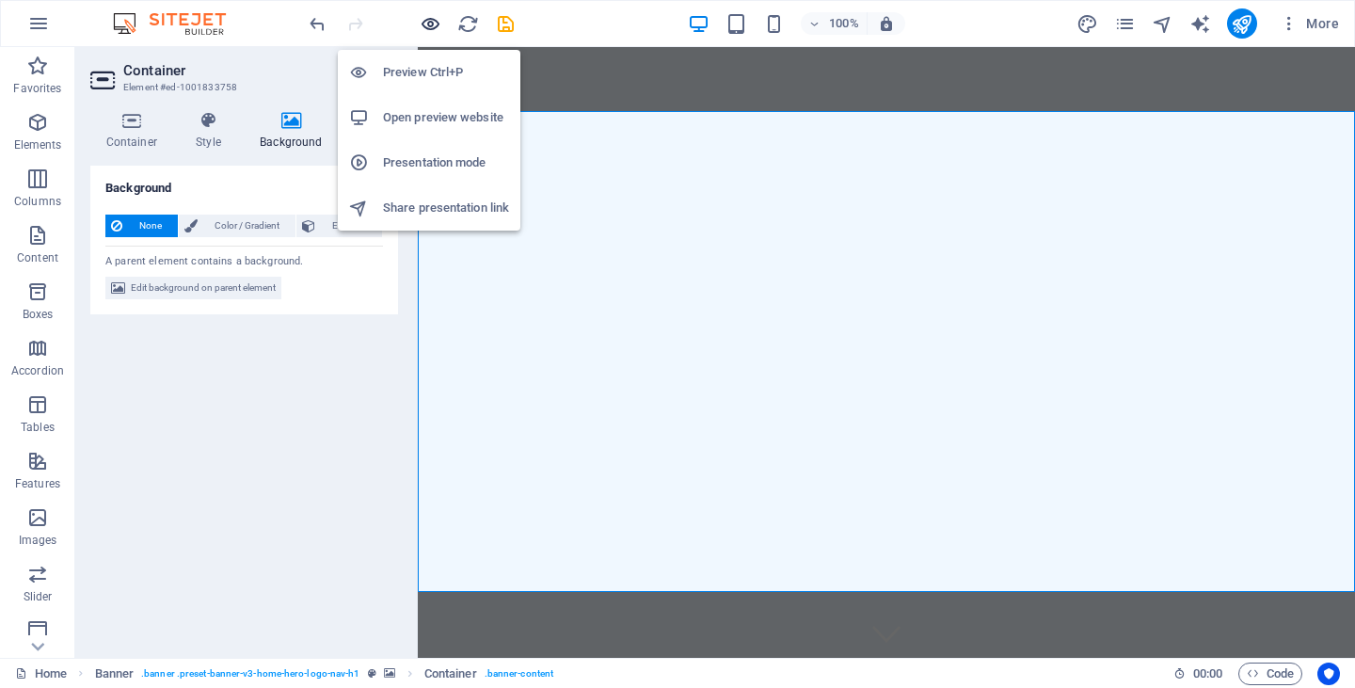
click at [436, 20] on icon "button" at bounding box center [431, 24] width 22 height 22
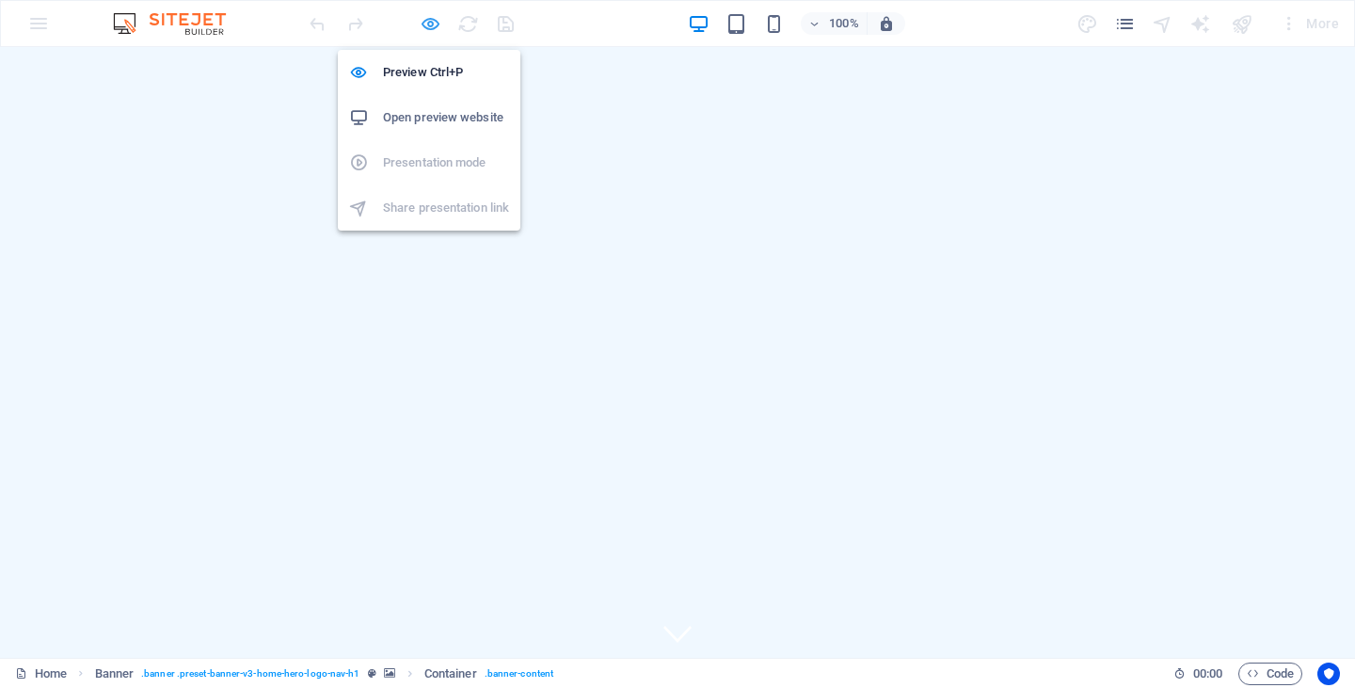
click at [426, 23] on icon "button" at bounding box center [431, 24] width 22 height 22
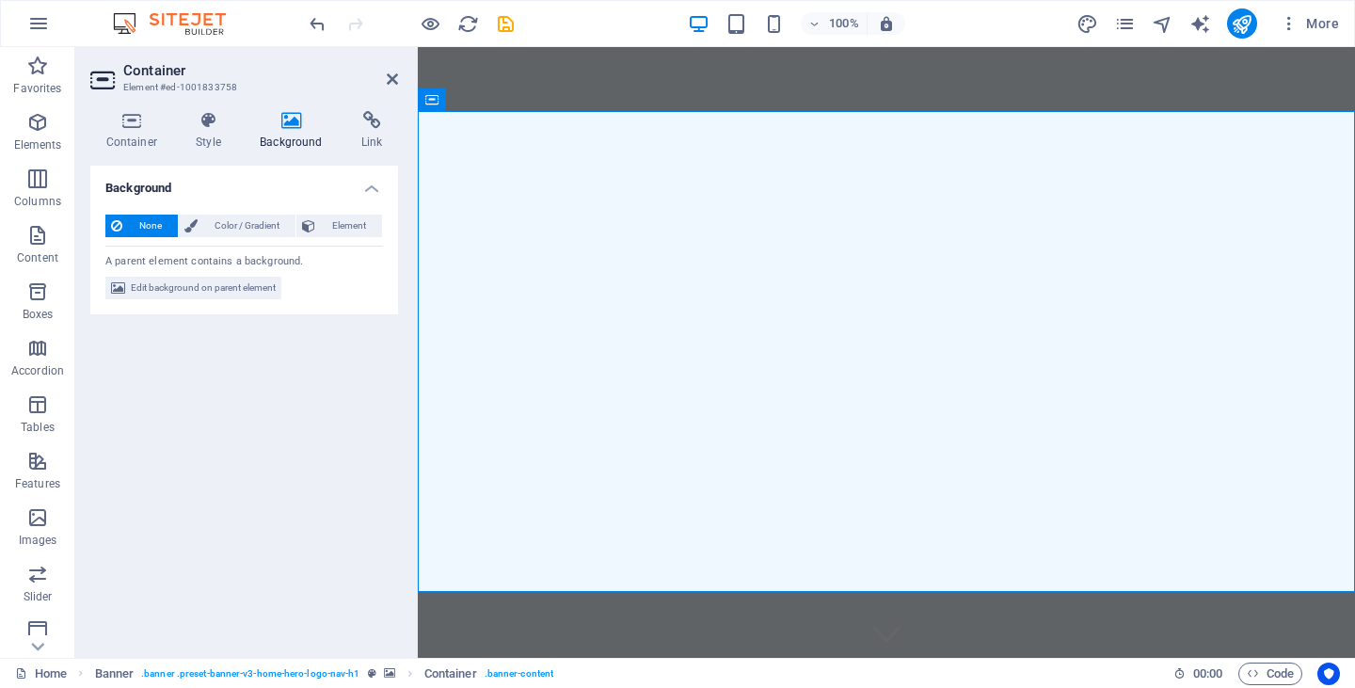
click at [286, 136] on h4 "Background" at bounding box center [296, 131] width 102 height 40
click at [288, 128] on icon at bounding box center [292, 120] width 94 height 19
